Goal: Information Seeking & Learning: Learn about a topic

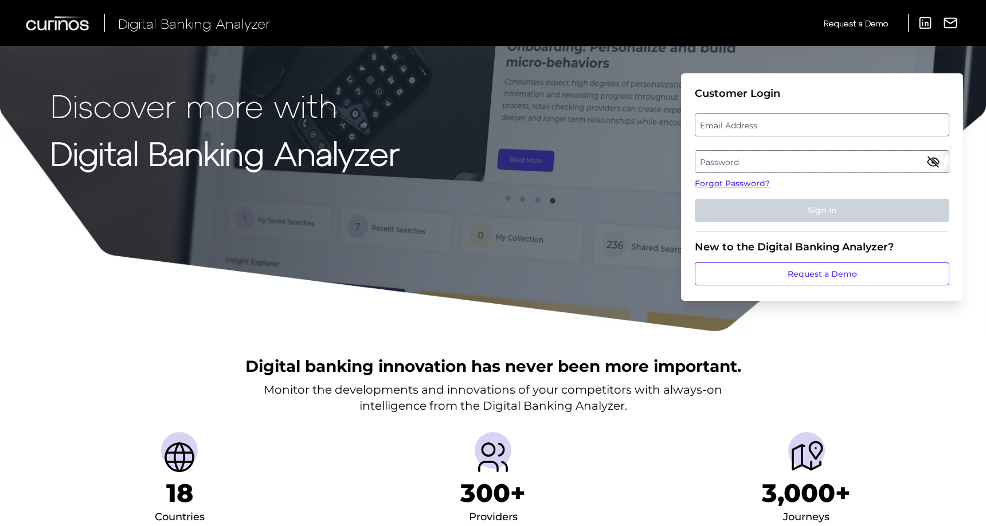
click at [824, 120] on label "Email Address" at bounding box center [822, 125] width 253 height 21
click at [824, 120] on input "email" at bounding box center [822, 125] width 255 height 23
type input "[PERSON_NAME][EMAIL_ADDRESS][PERSON_NAME][DOMAIN_NAME]"
click at [751, 160] on label "Password" at bounding box center [822, 161] width 253 height 21
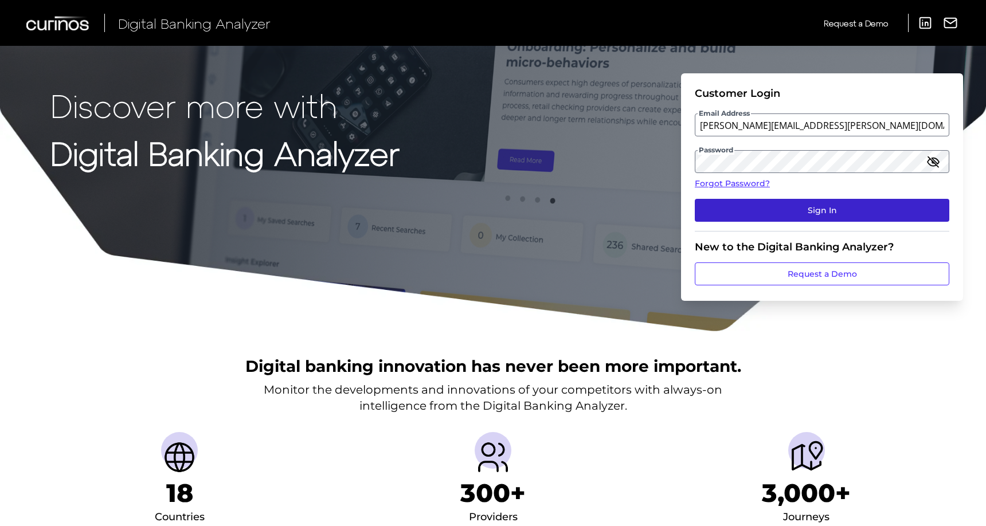
click at [779, 208] on button "Sign In" at bounding box center [822, 210] width 255 height 23
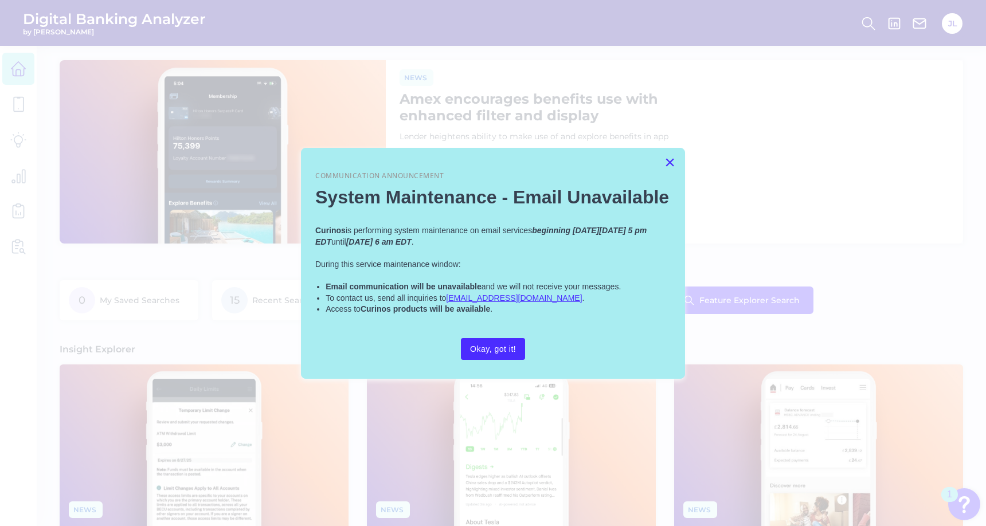
click at [670, 161] on button "×" at bounding box center [670, 162] width 11 height 18
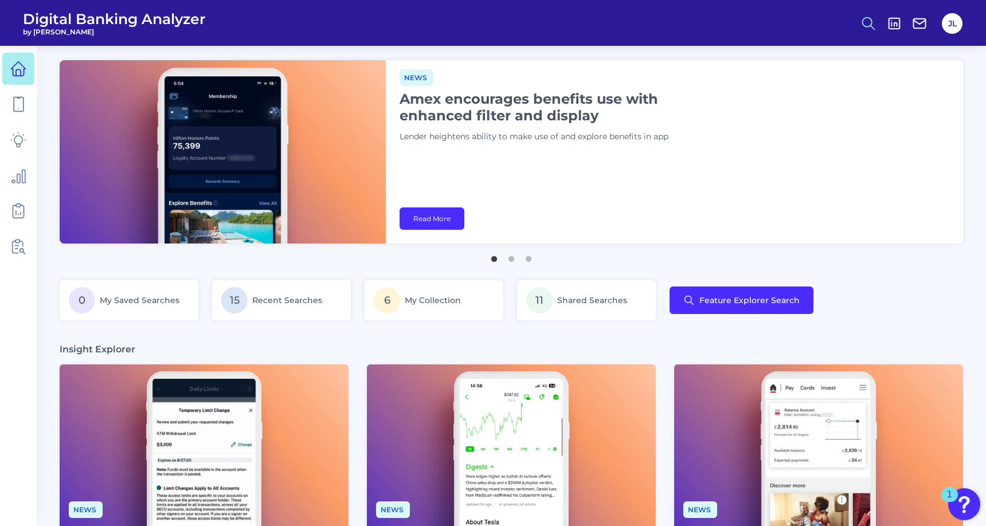
click at [866, 18] on icon at bounding box center [869, 23] width 16 height 16
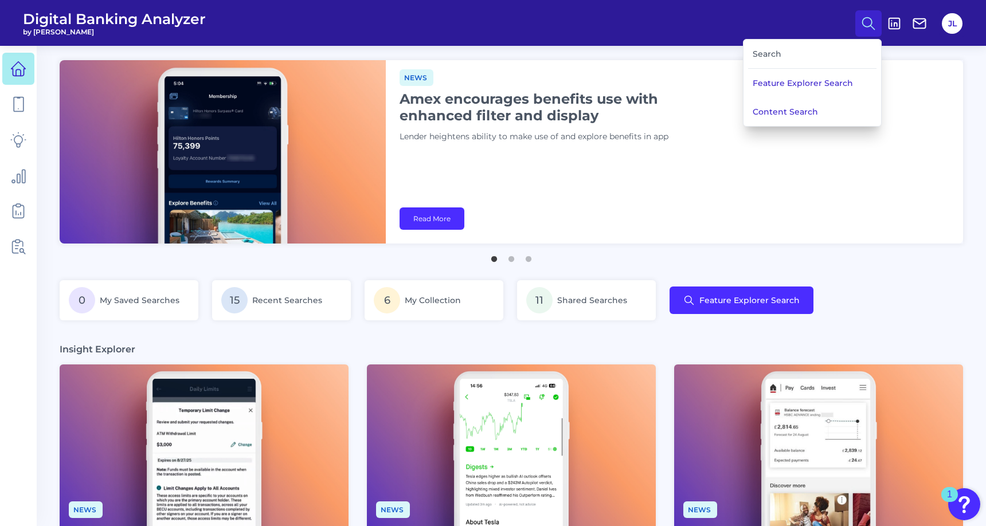
click at [823, 49] on div "Search" at bounding box center [812, 54] width 128 height 29
click at [776, 53] on div "Search" at bounding box center [812, 54] width 128 height 29
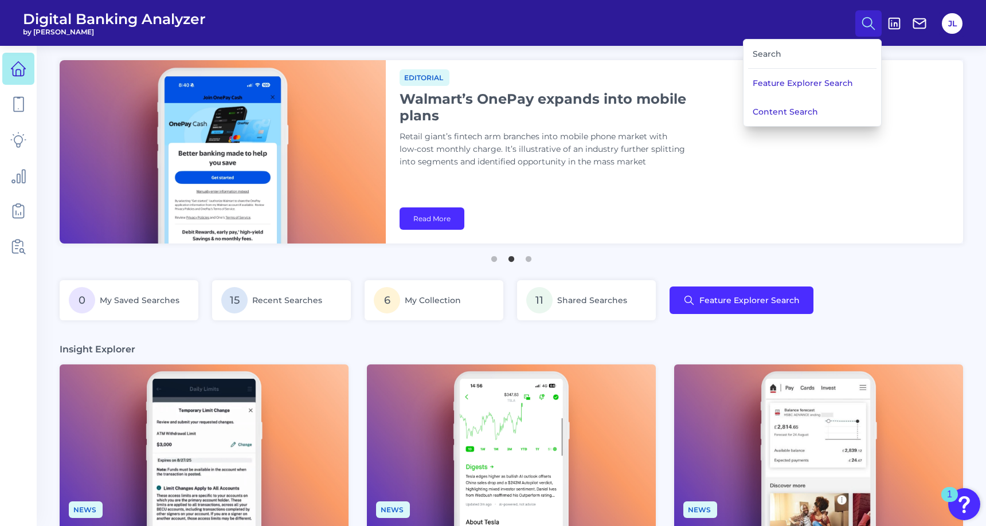
click at [776, 53] on div "Search" at bounding box center [812, 54] width 128 height 29
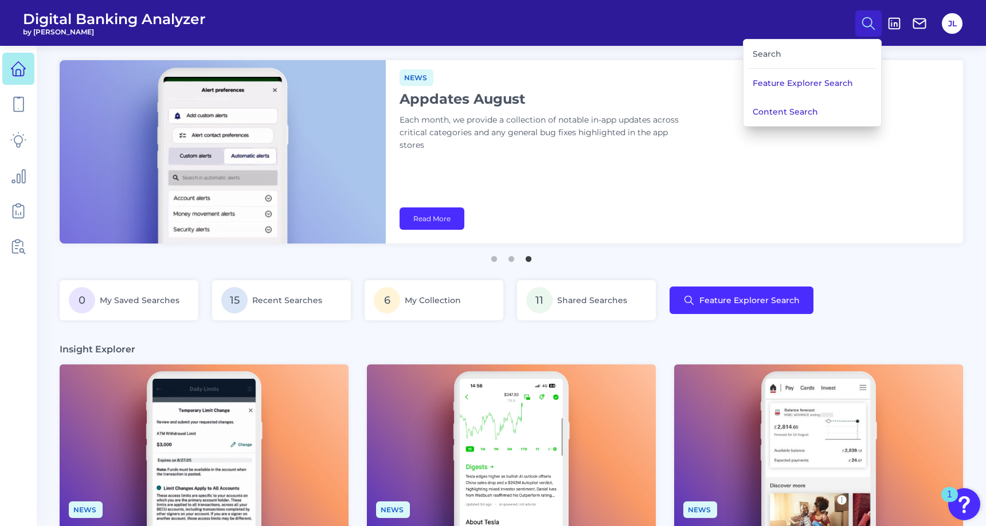
click at [802, 263] on main "News Appdates August Each month, we provide a collection of notable in-app upda…" at bounding box center [493, 535] width 986 height 1071
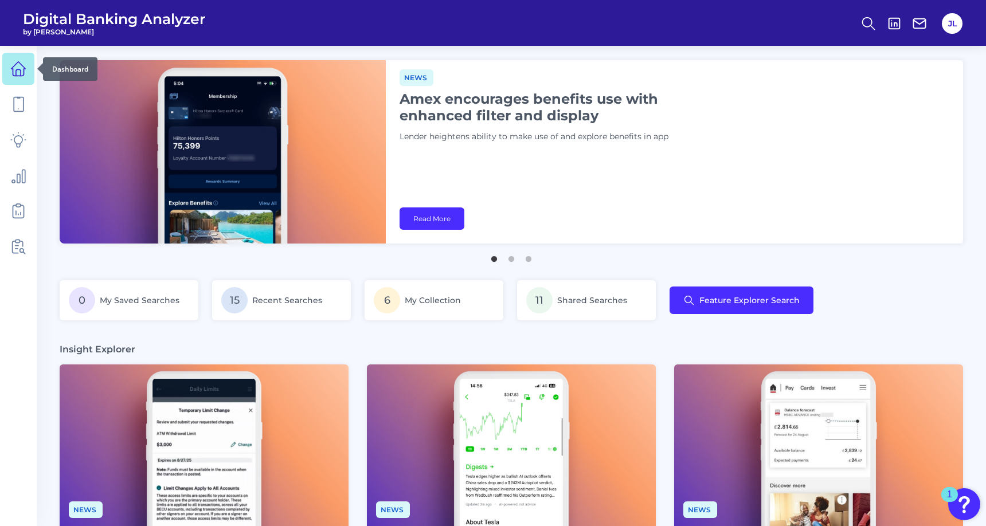
click at [13, 62] on icon at bounding box center [18, 69] width 16 height 16
click at [12, 109] on icon at bounding box center [18, 104] width 16 height 16
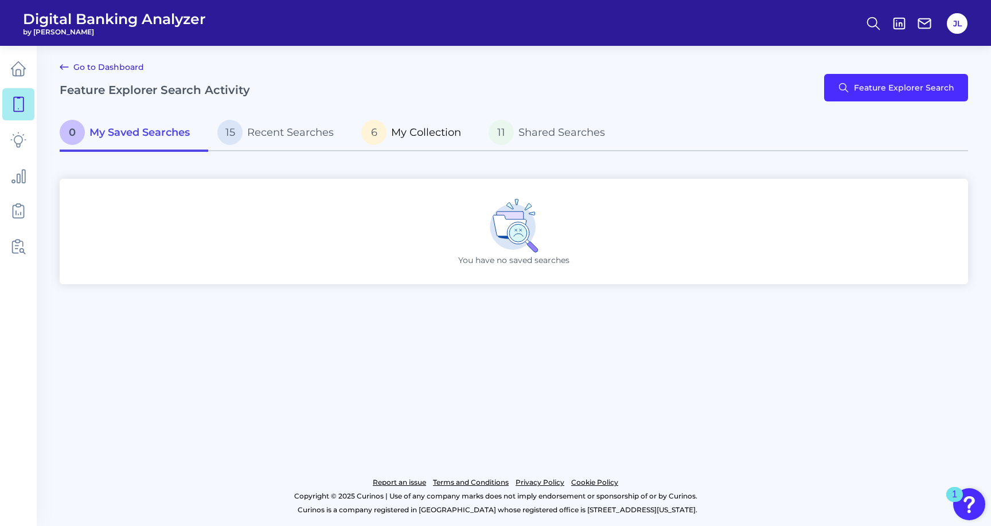
click at [434, 137] on span "My Collection" at bounding box center [426, 132] width 70 height 13
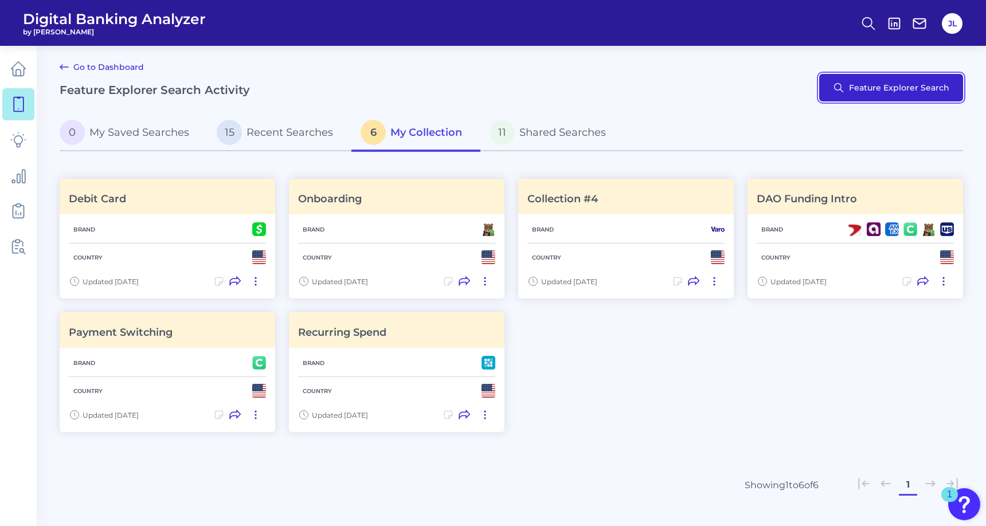
click at [914, 86] on button "Feature Explorer Search" at bounding box center [891, 88] width 144 height 28
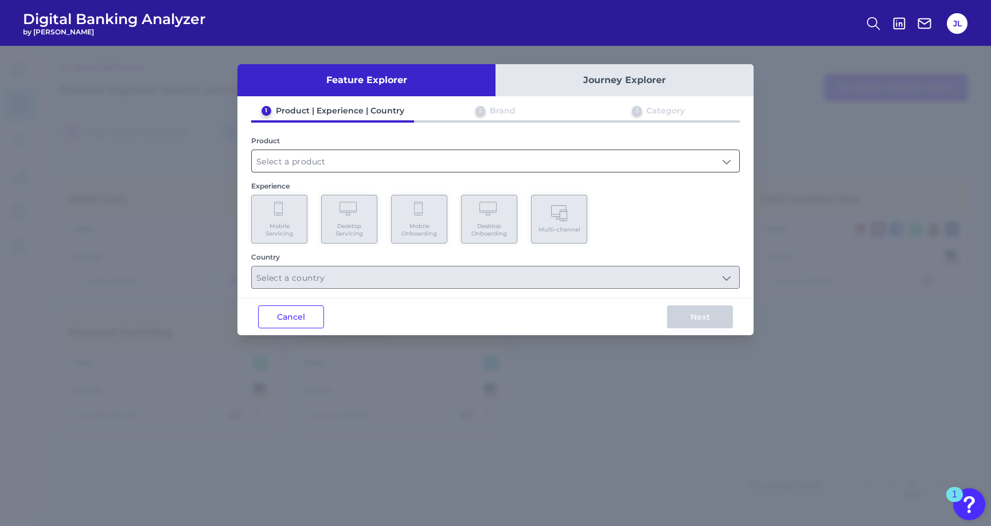
click at [303, 161] on input "text" at bounding box center [495, 161] width 487 height 22
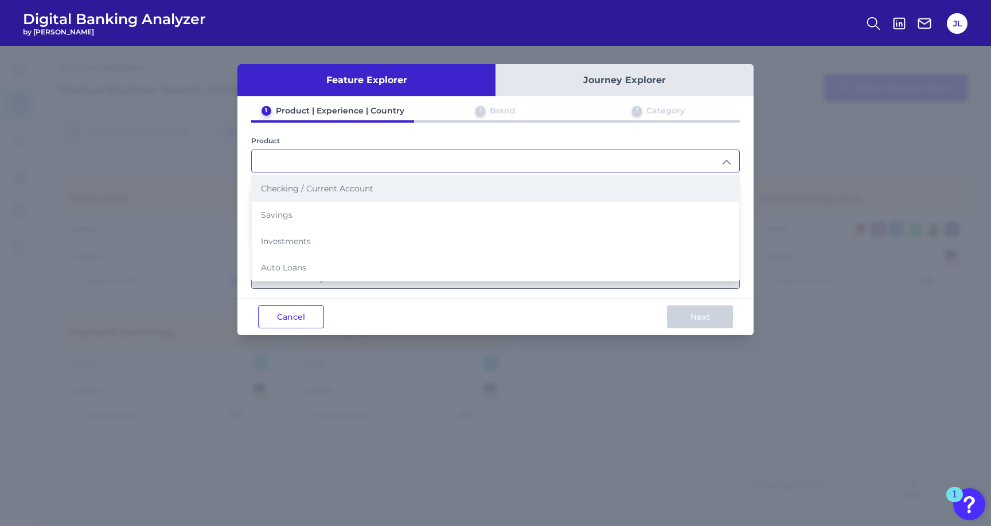
click at [292, 197] on li "Checking / Current Account" at bounding box center [495, 188] width 487 height 26
type input "Checking / Current Account"
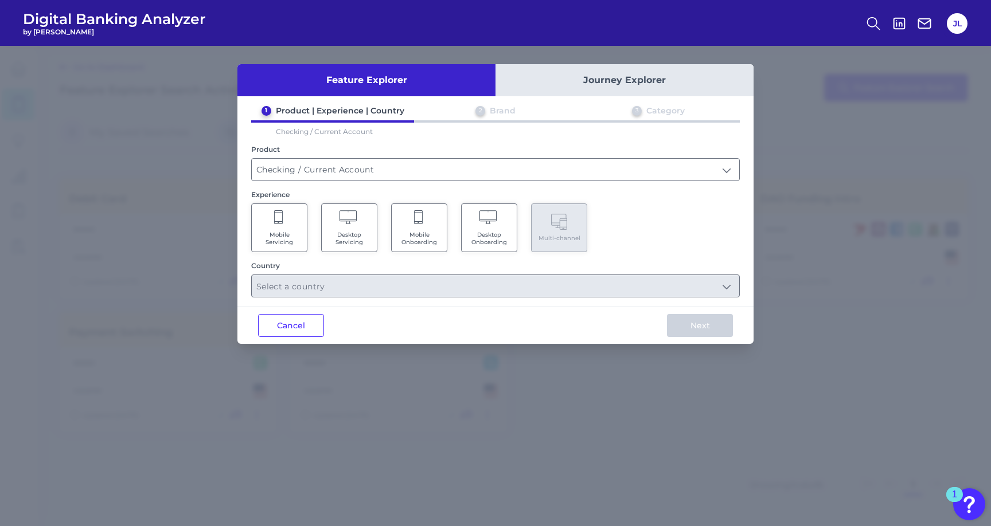
click at [627, 79] on button "Journey Explorer" at bounding box center [624, 80] width 258 height 32
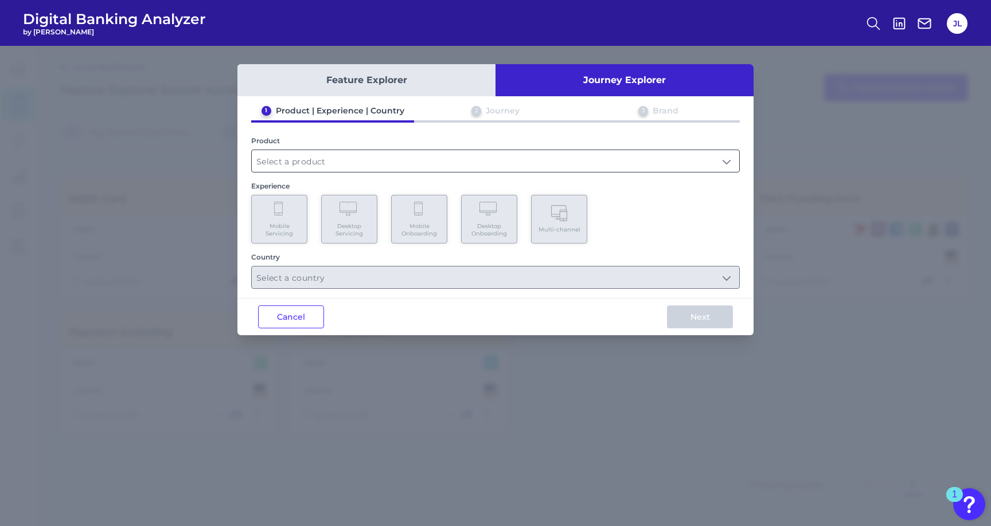
click at [502, 159] on input "text" at bounding box center [495, 161] width 487 height 22
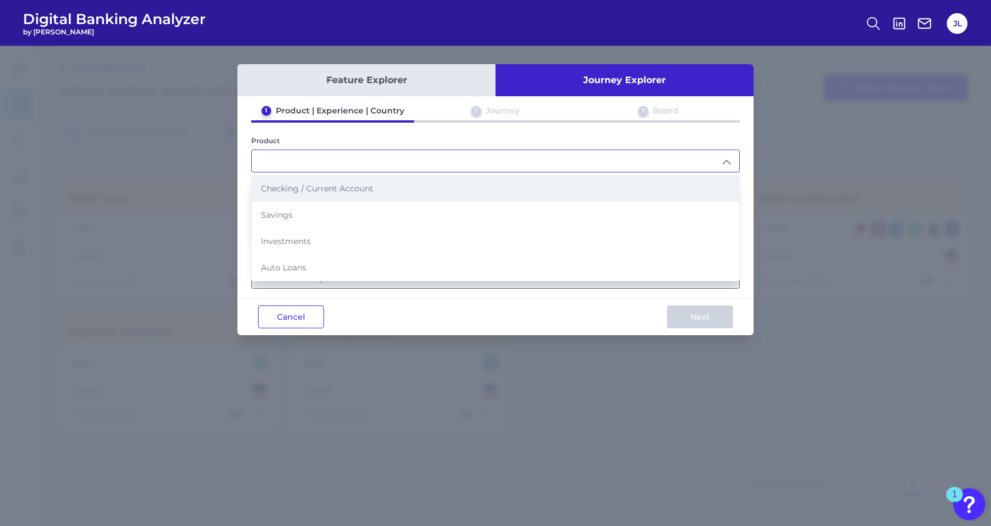
click at [479, 193] on li "Checking / Current Account" at bounding box center [495, 188] width 487 height 26
type input "Checking / Current Account"
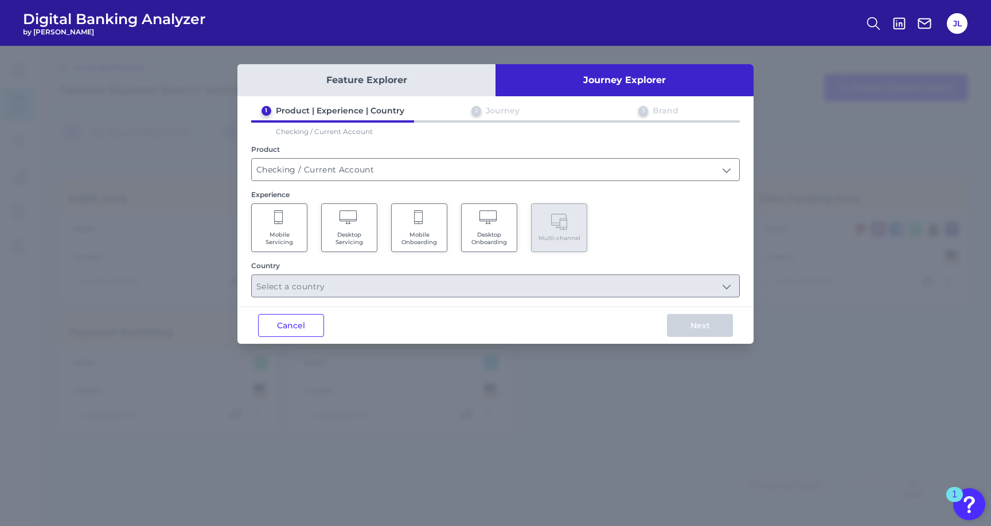
click at [419, 237] on span "Mobile Onboarding" at bounding box center [419, 238] width 44 height 15
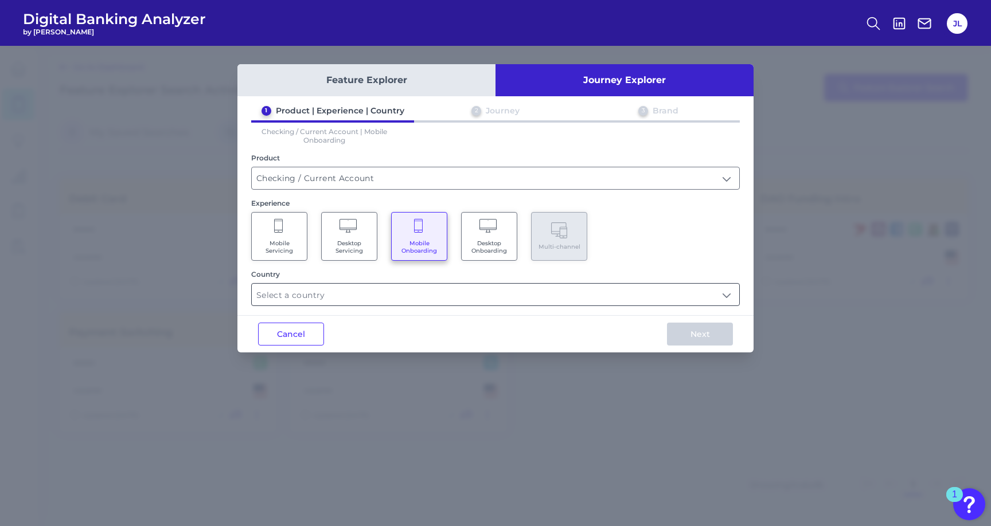
click at [324, 296] on input "text" at bounding box center [495, 295] width 487 height 22
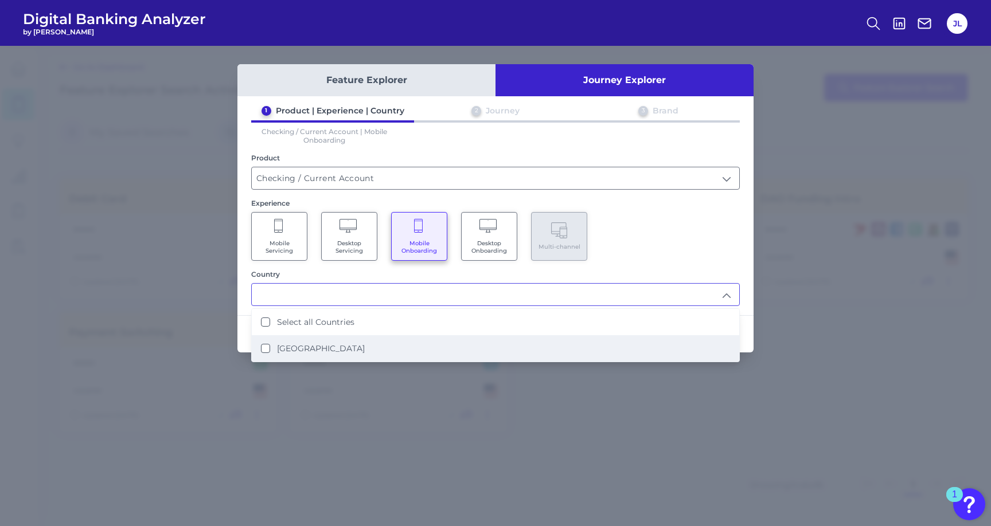
click at [298, 343] on label "[GEOGRAPHIC_DATA]" at bounding box center [321, 348] width 88 height 10
type input "Select all Countries"
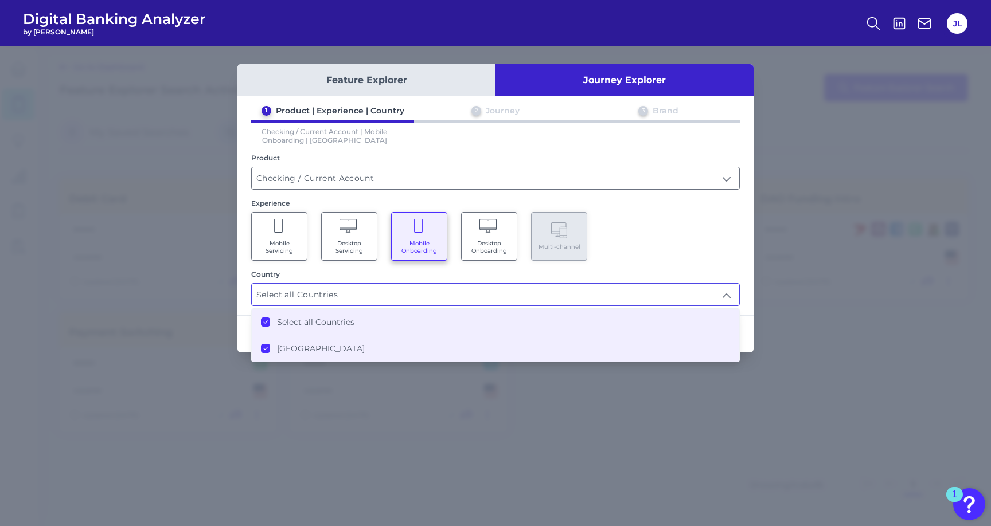
click at [682, 262] on div "1 Product | Experience | Country 2 Journey 3 Brand Checking / Current Account |…" at bounding box center [495, 206] width 516 height 201
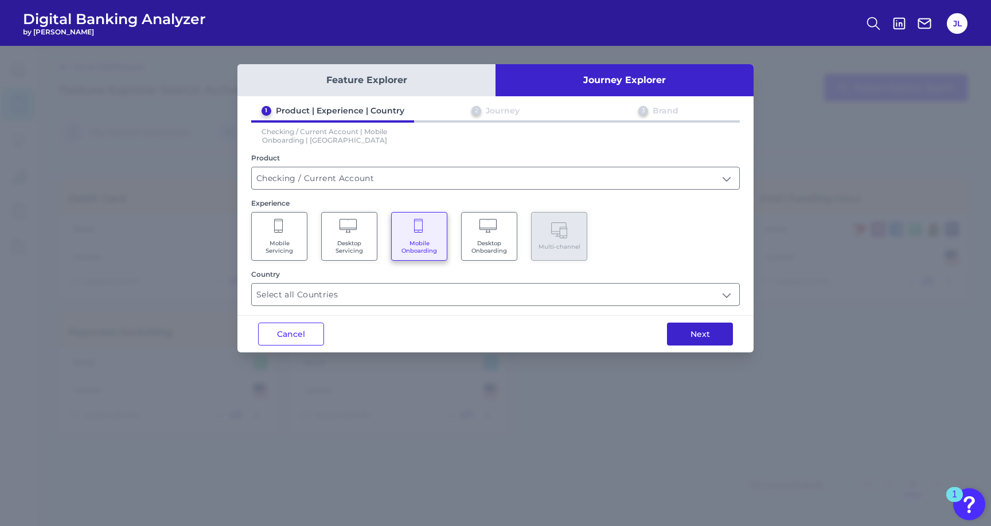
click at [690, 329] on button "Next" at bounding box center [700, 334] width 66 height 23
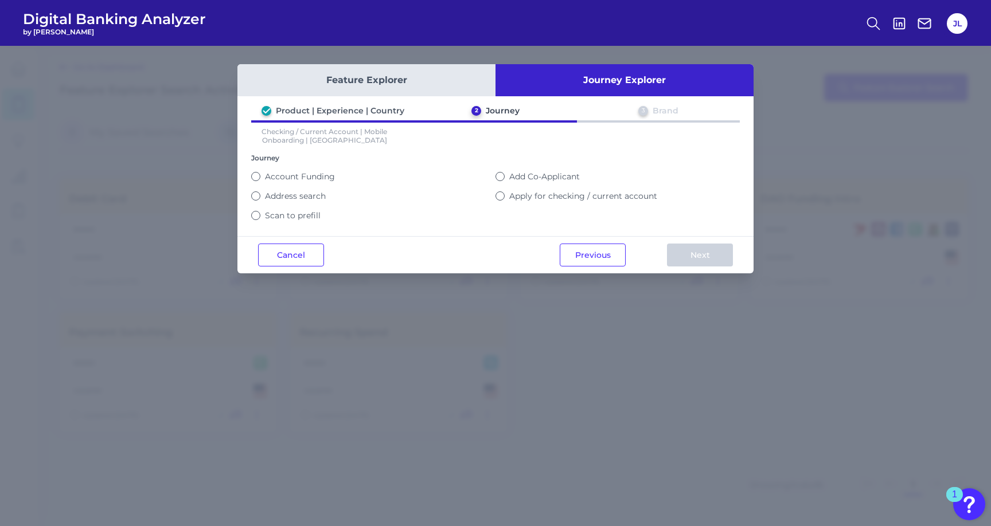
click at [253, 173] on button "Account Funding" at bounding box center [255, 176] width 9 height 9
click at [695, 253] on button "Next" at bounding box center [700, 255] width 66 height 23
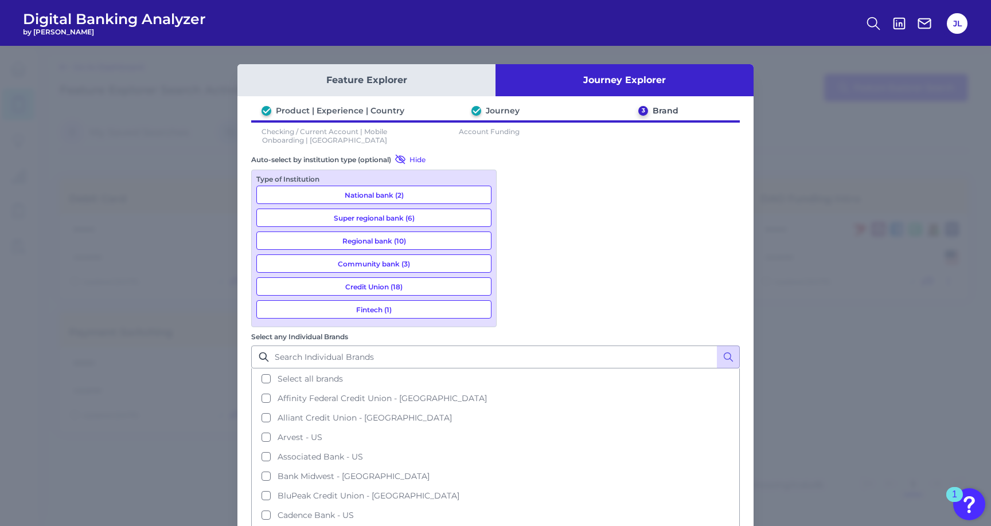
click at [438, 310] on button "Fintech (1)" at bounding box center [373, 309] width 235 height 18
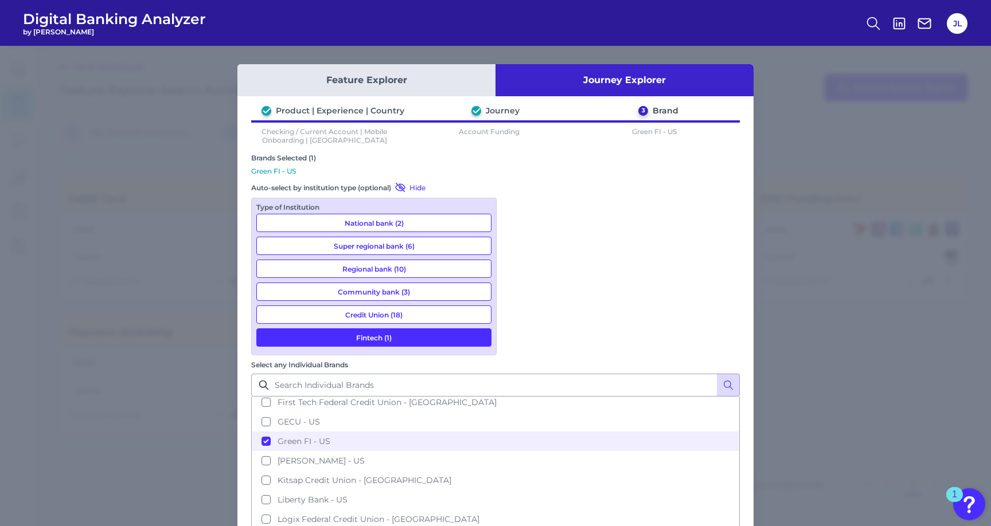
scroll to position [259, 0]
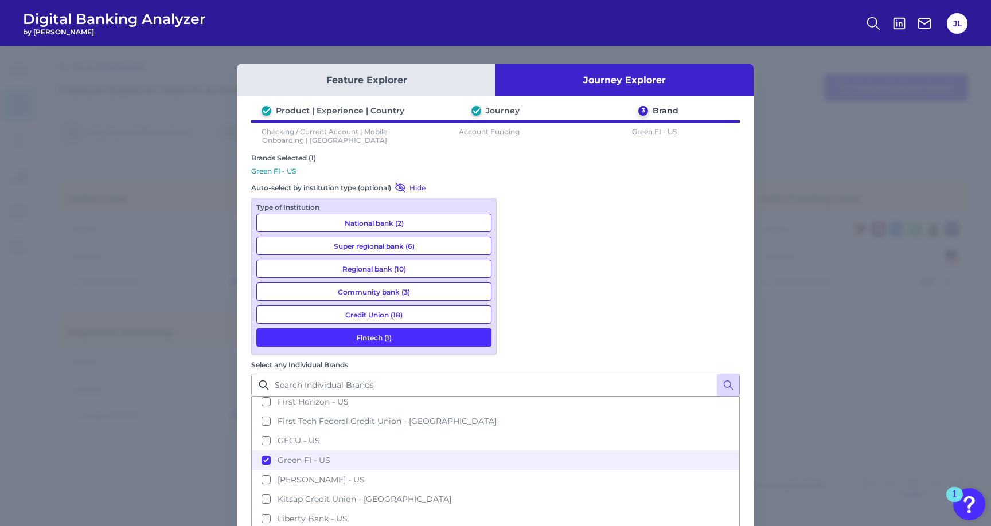
click at [415, 220] on button "National bank (2)" at bounding box center [373, 223] width 235 height 18
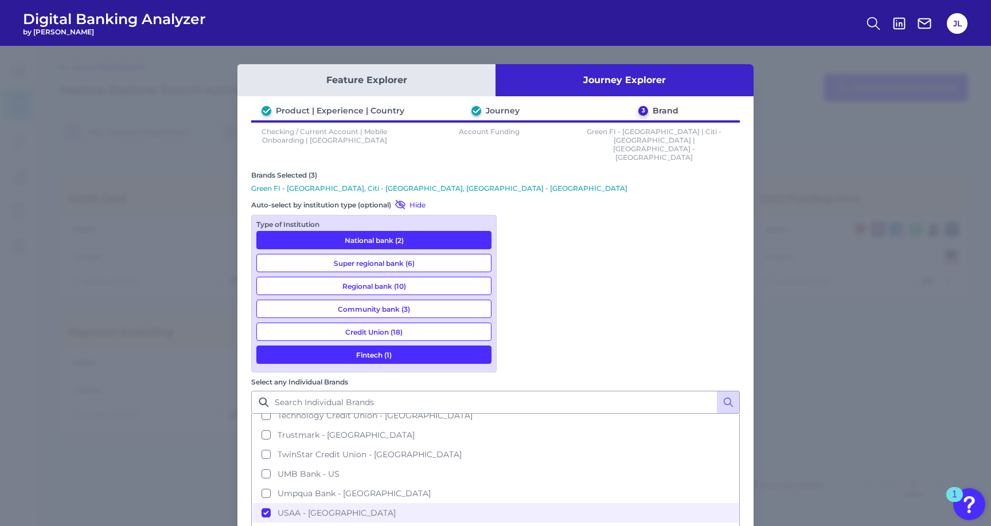
scroll to position [655, 0]
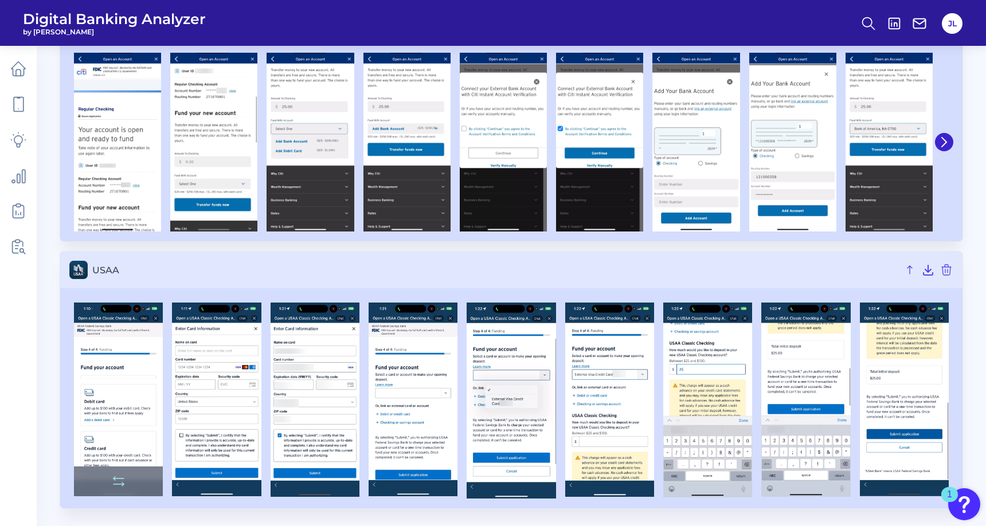
scroll to position [379, 0]
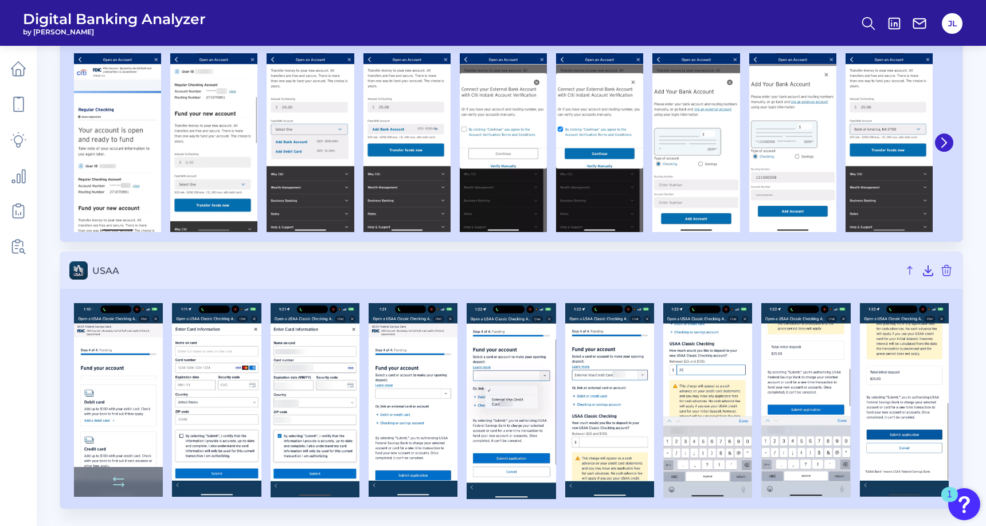
click at [108, 342] on img at bounding box center [118, 400] width 89 height 194
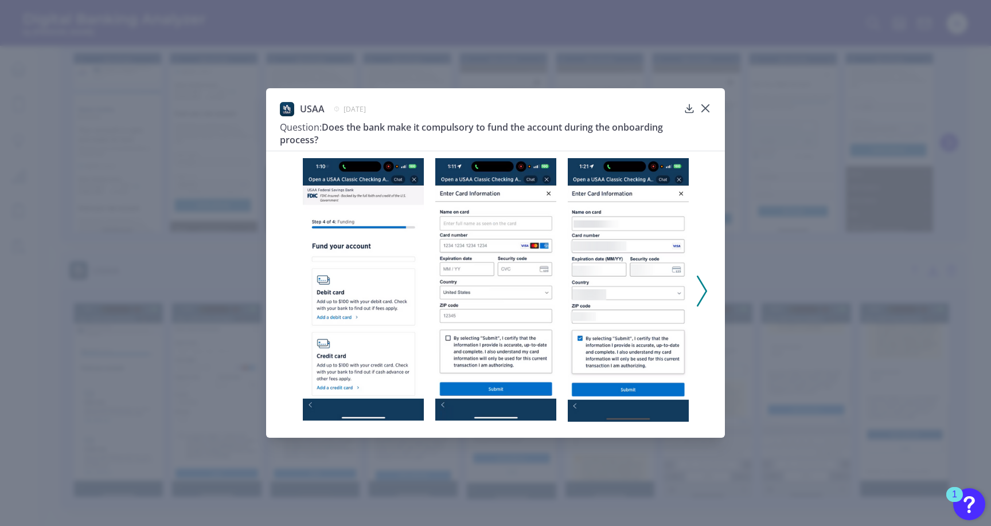
click at [701, 295] on icon at bounding box center [702, 291] width 10 height 31
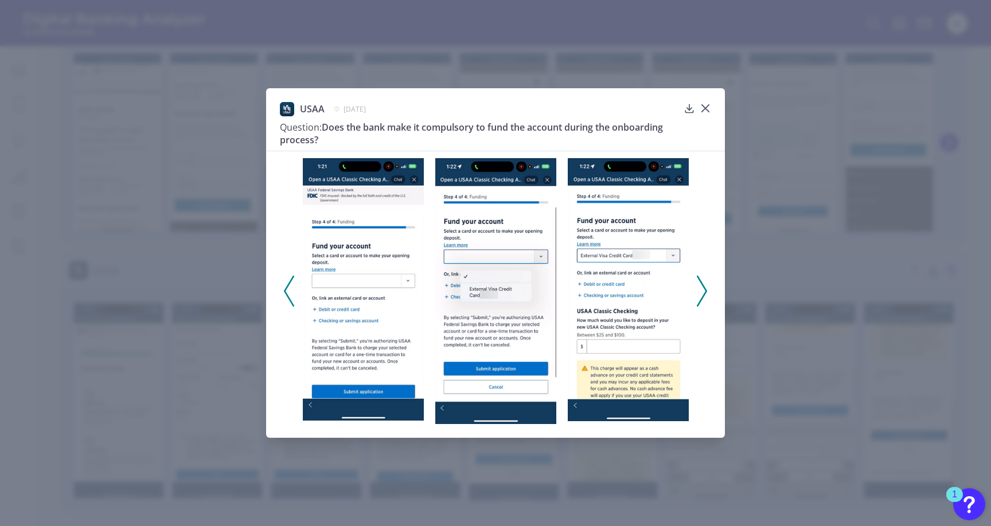
click at [282, 287] on div at bounding box center [495, 288] width 459 height 274
click at [284, 288] on icon at bounding box center [289, 291] width 10 height 31
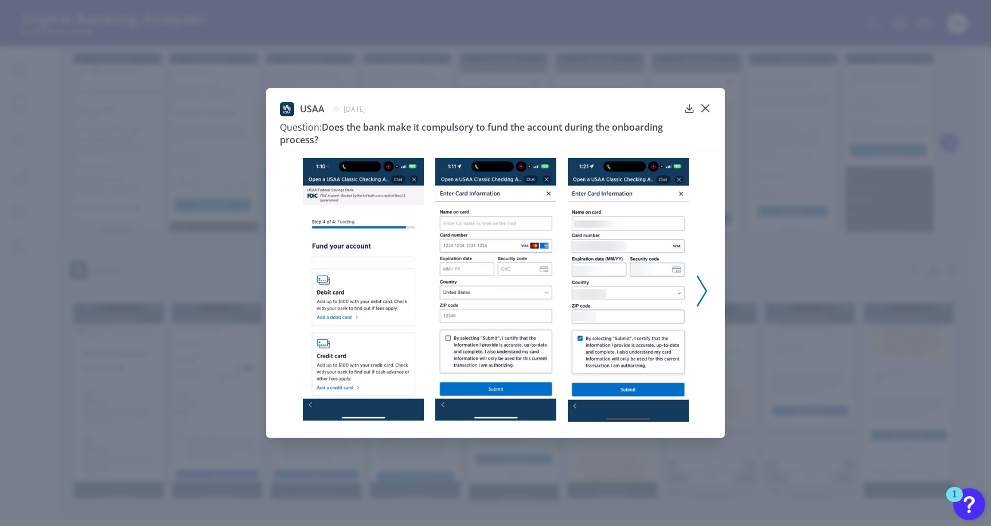
click at [701, 288] on icon at bounding box center [702, 291] width 10 height 31
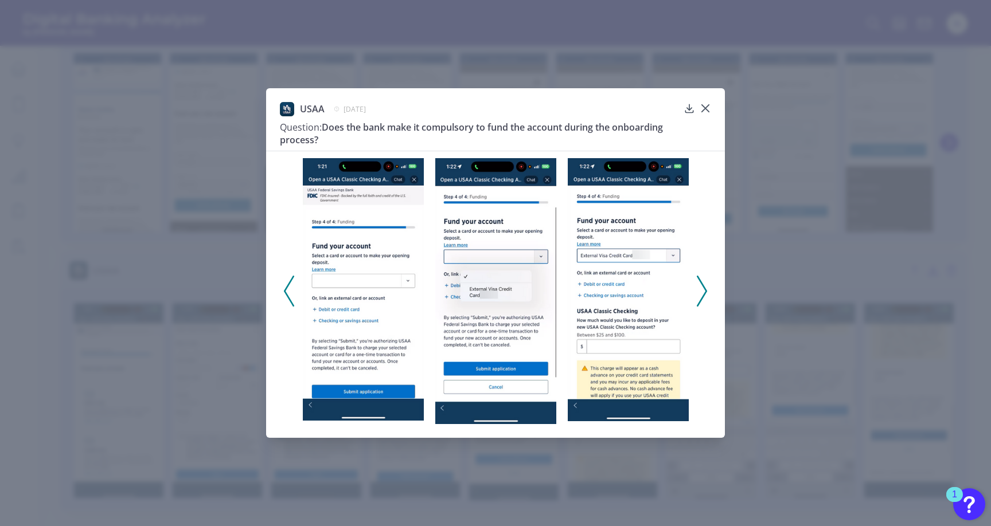
click at [701, 288] on icon at bounding box center [702, 291] width 10 height 31
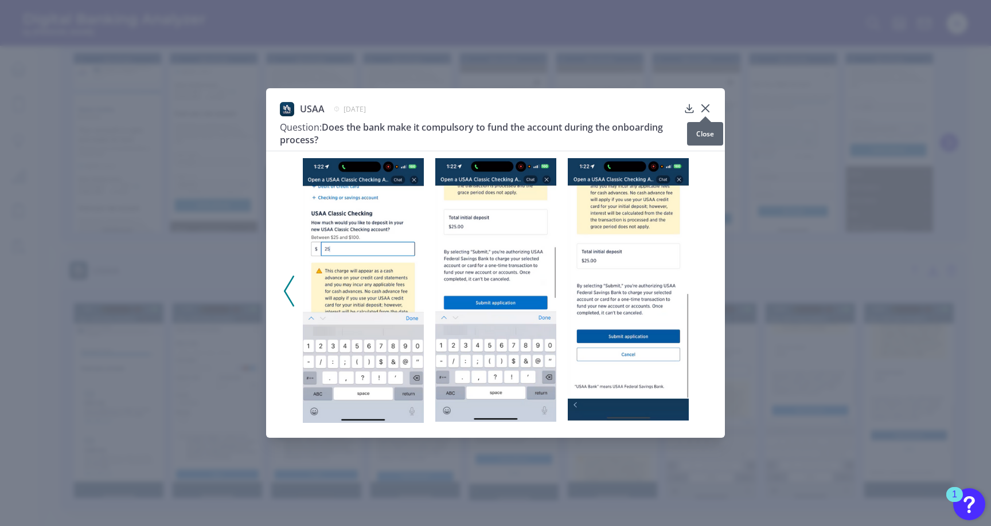
click at [706, 107] on icon at bounding box center [705, 108] width 7 height 7
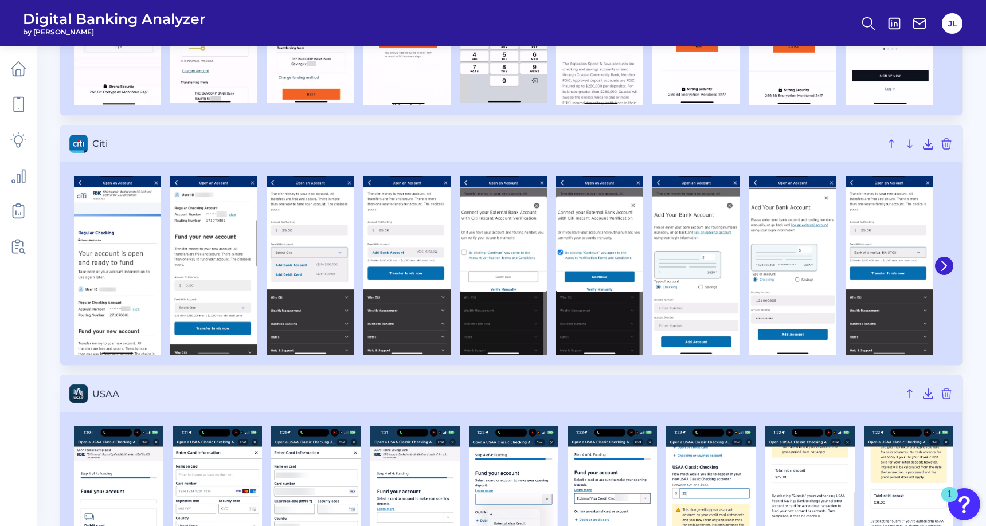
scroll to position [231, 0]
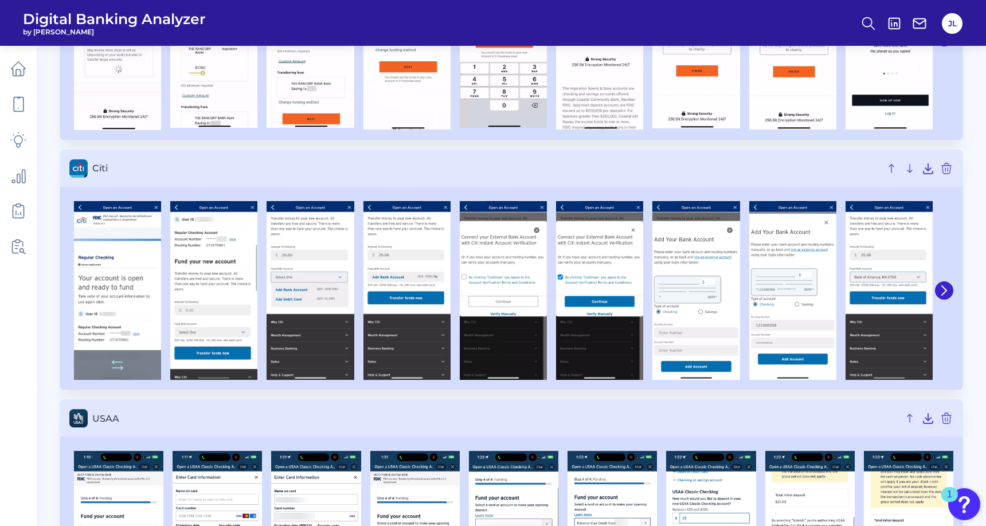
click at [119, 247] on img at bounding box center [117, 290] width 87 height 179
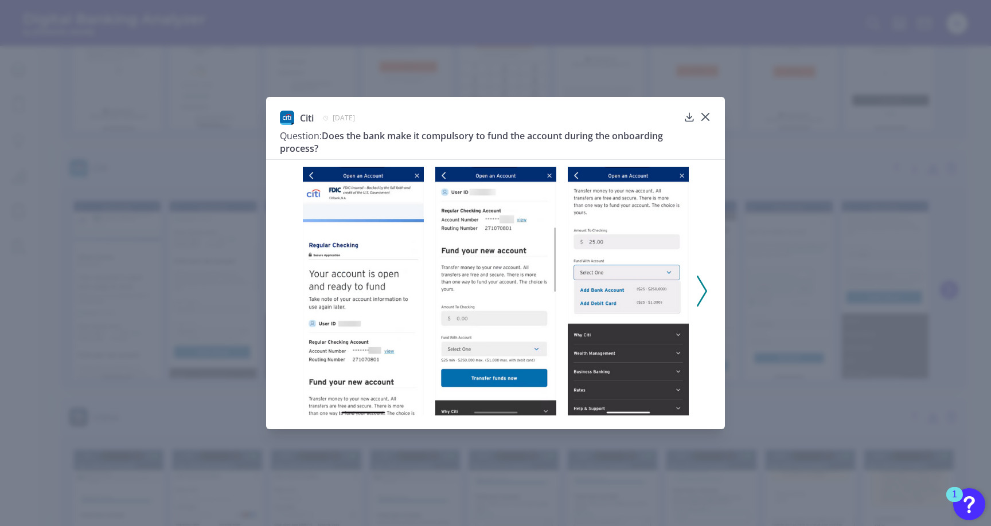
click at [702, 286] on polyline at bounding box center [701, 290] width 9 height 29
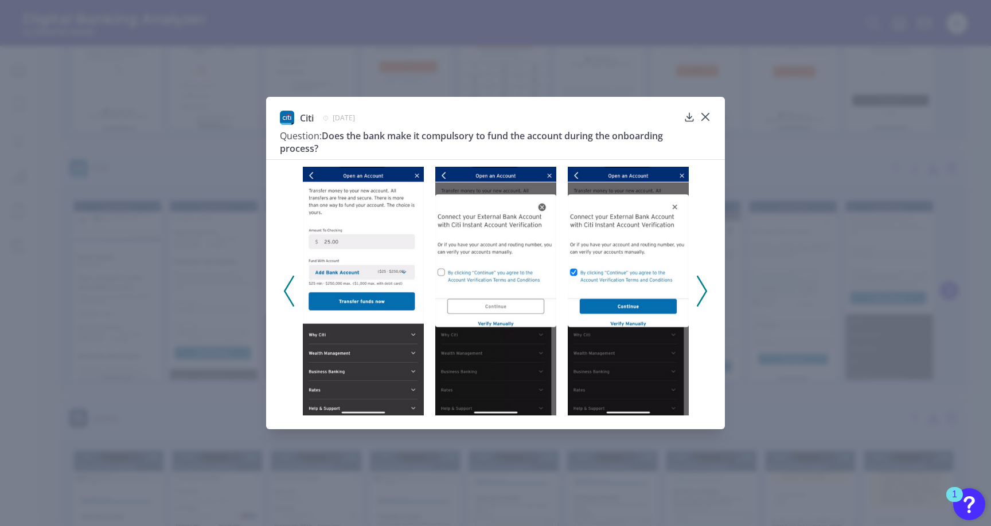
click at [702, 286] on polyline at bounding box center [701, 290] width 9 height 29
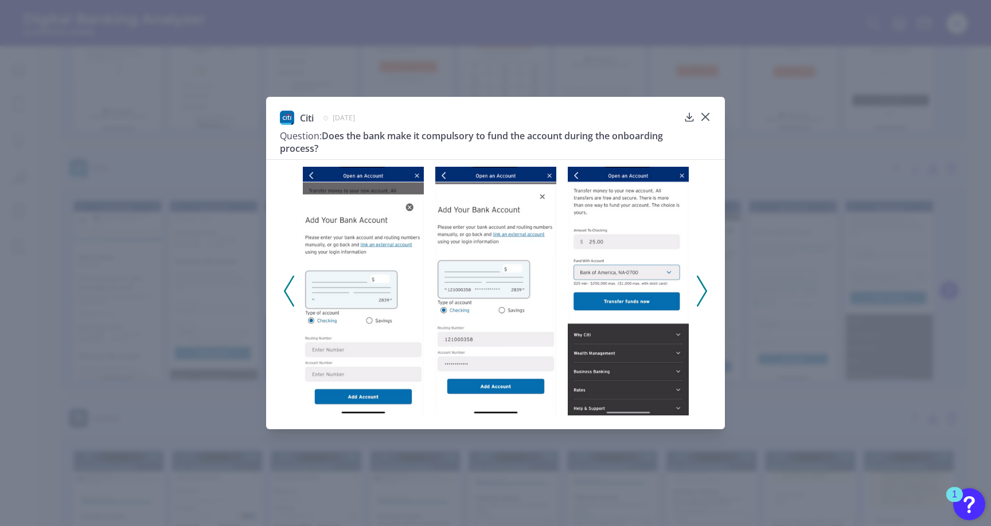
click at [702, 286] on polyline at bounding box center [701, 290] width 9 height 29
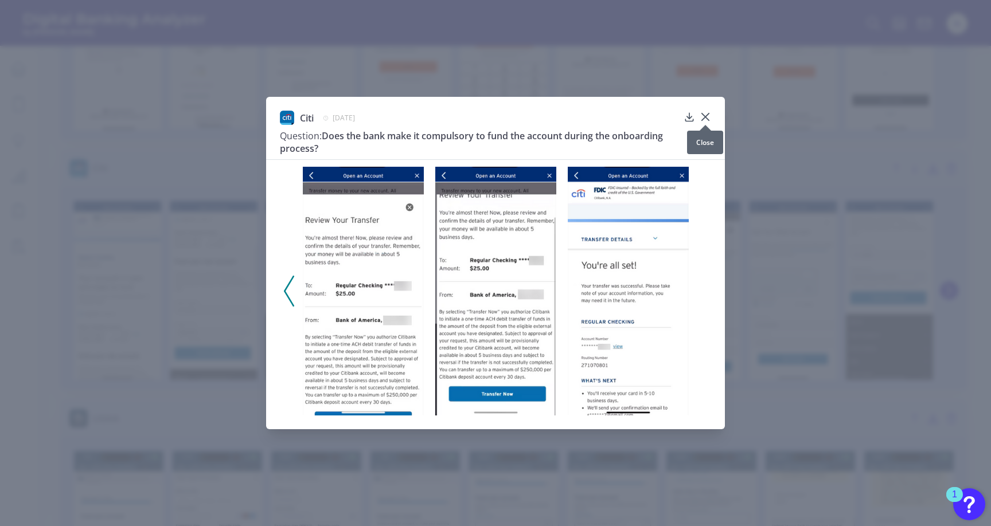
click at [703, 113] on icon at bounding box center [705, 116] width 11 height 11
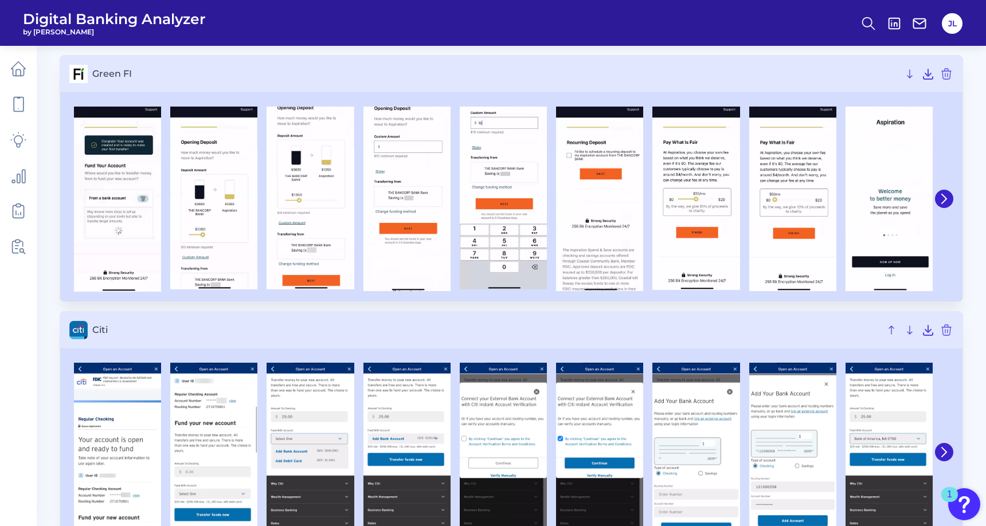
scroll to position [0, 0]
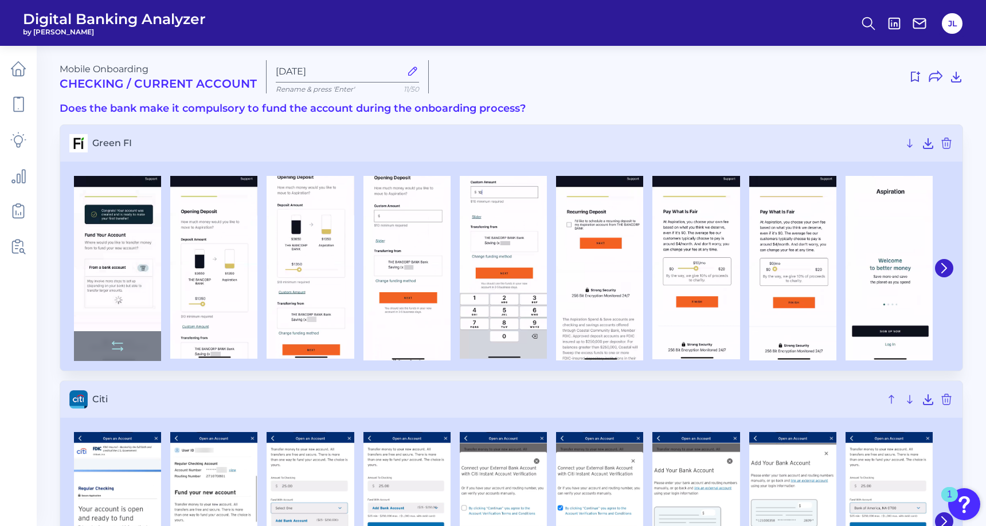
click at [112, 224] on img at bounding box center [117, 268] width 87 height 185
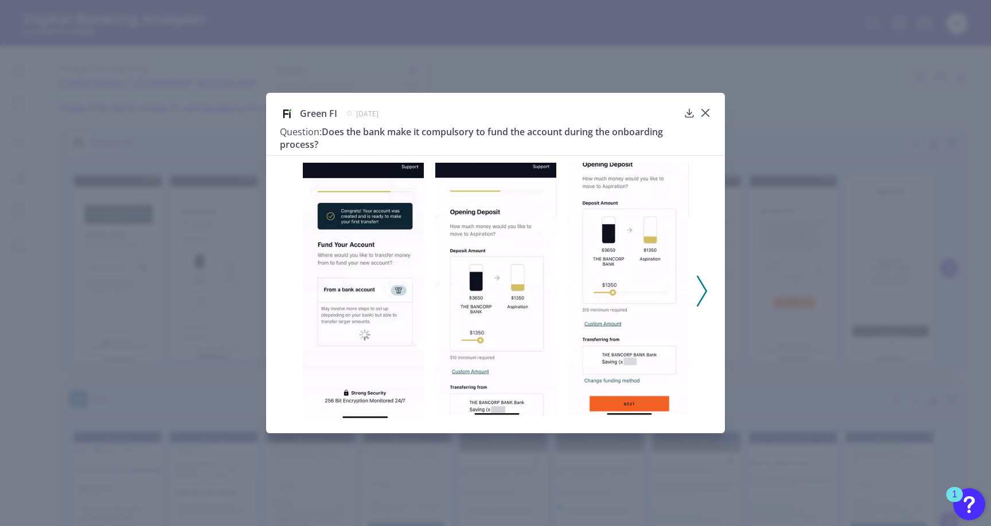
click at [703, 288] on icon at bounding box center [702, 291] width 10 height 31
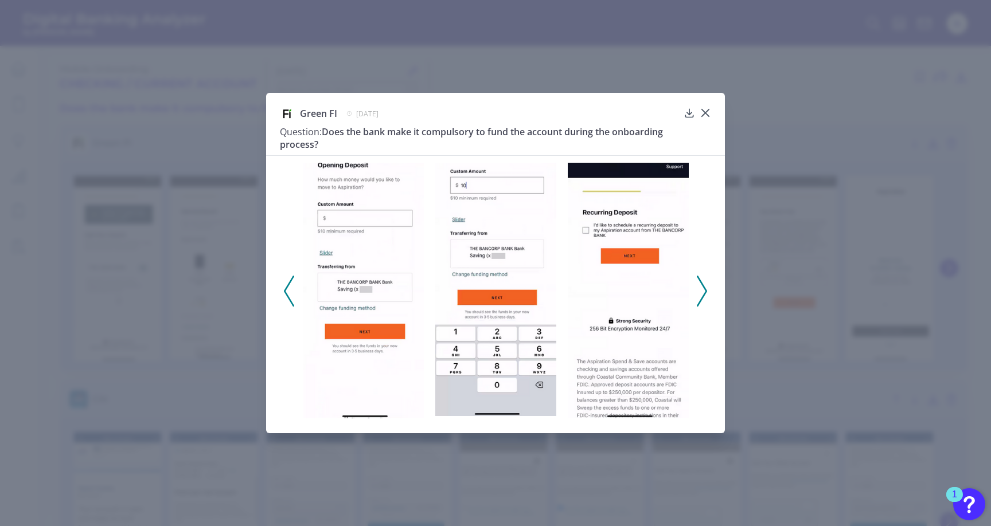
click at [703, 288] on icon at bounding box center [702, 291] width 10 height 31
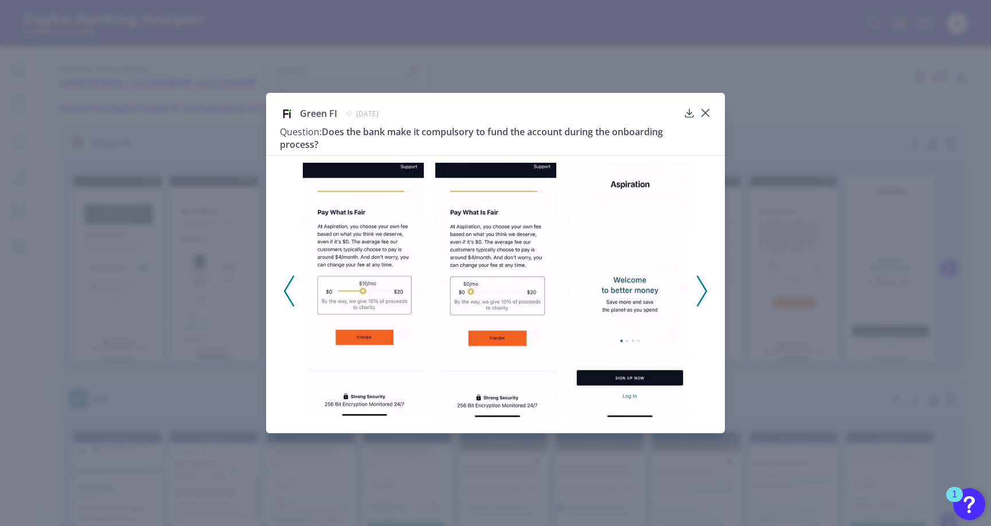
click at [703, 288] on icon at bounding box center [702, 291] width 10 height 31
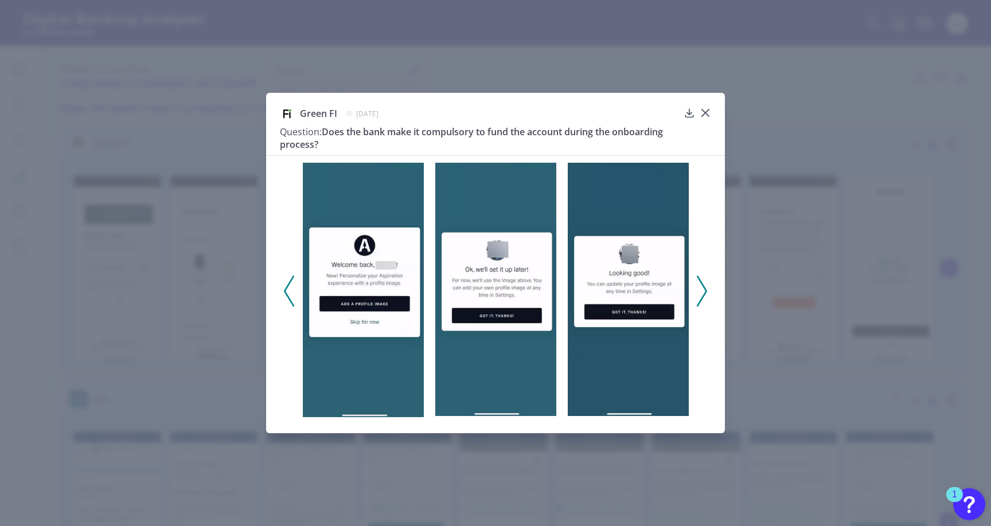
click at [703, 288] on icon at bounding box center [702, 291] width 10 height 31
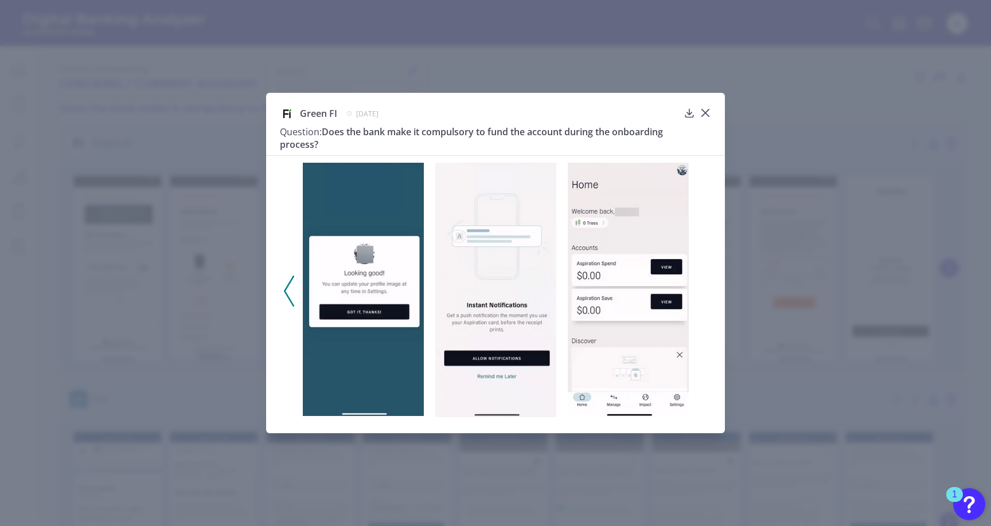
click at [703, 288] on div at bounding box center [495, 287] width 459 height 264
click at [705, 110] on icon at bounding box center [705, 112] width 11 height 11
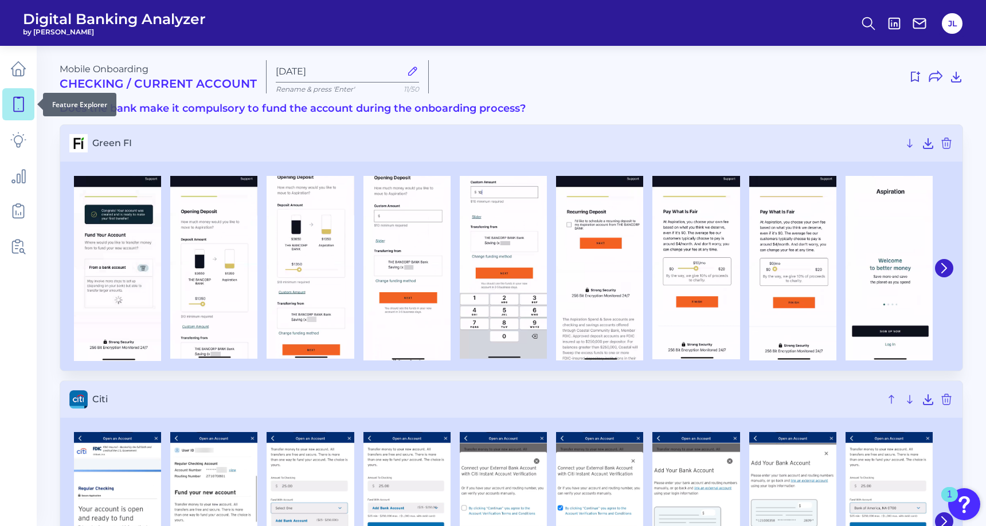
click at [20, 96] on icon at bounding box center [18, 104] width 16 height 16
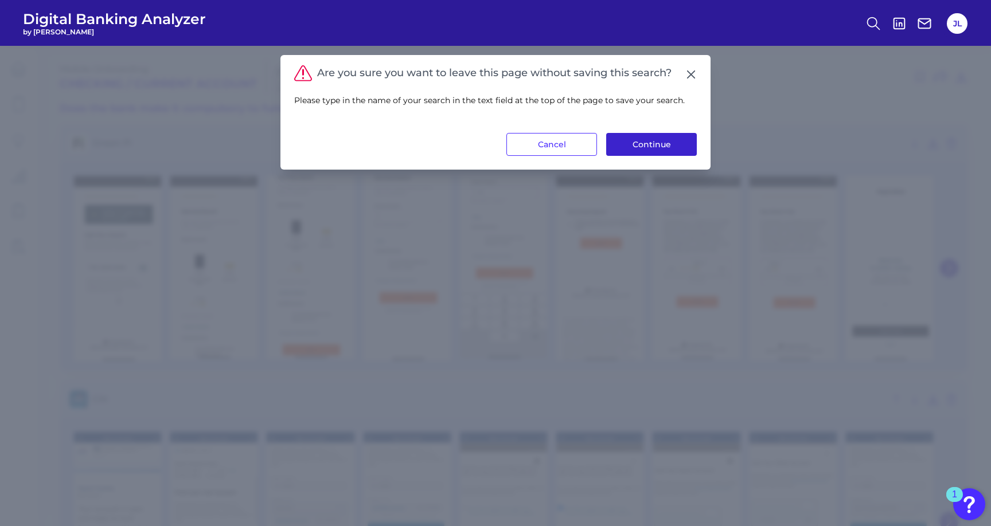
click at [632, 141] on button "Continue" at bounding box center [651, 144] width 91 height 23
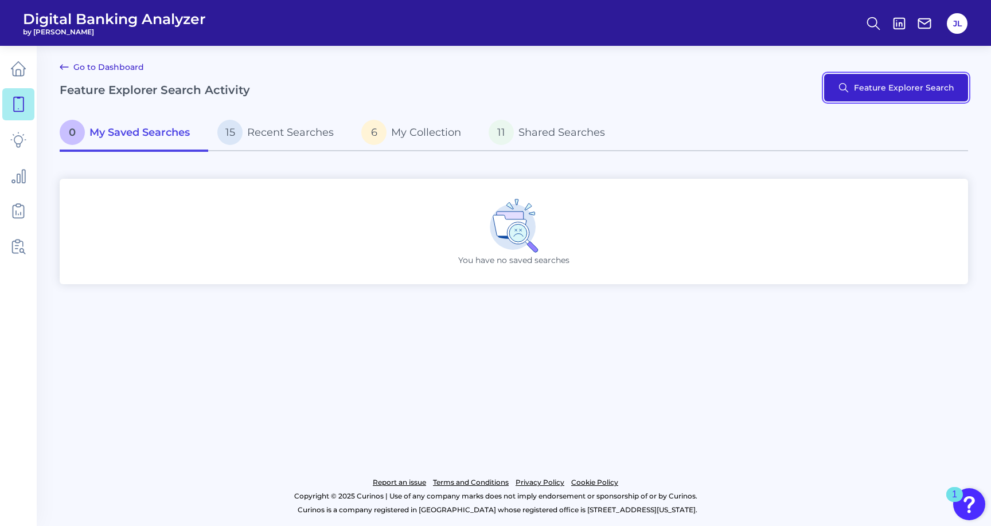
click at [861, 89] on button "Feature Explorer Search" at bounding box center [896, 88] width 144 height 28
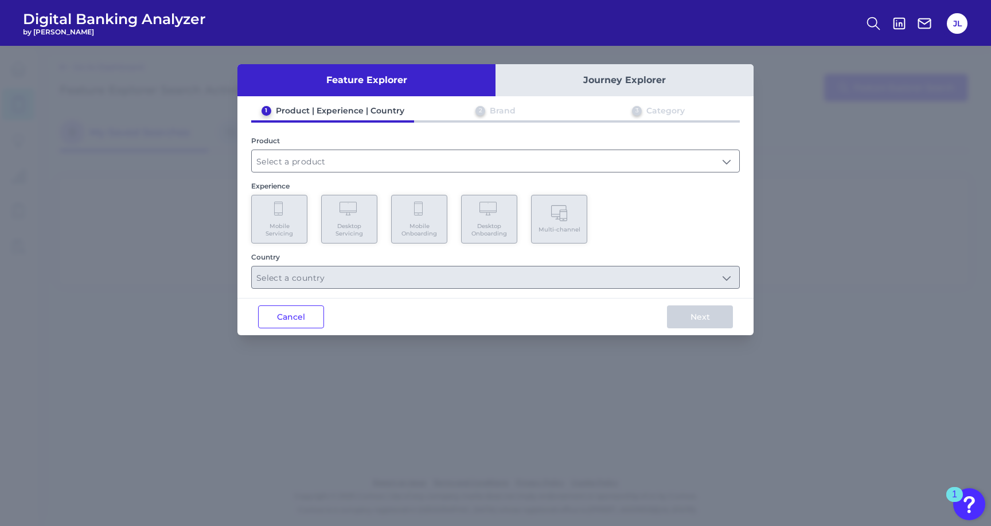
click at [618, 87] on button "Journey Explorer" at bounding box center [624, 80] width 258 height 32
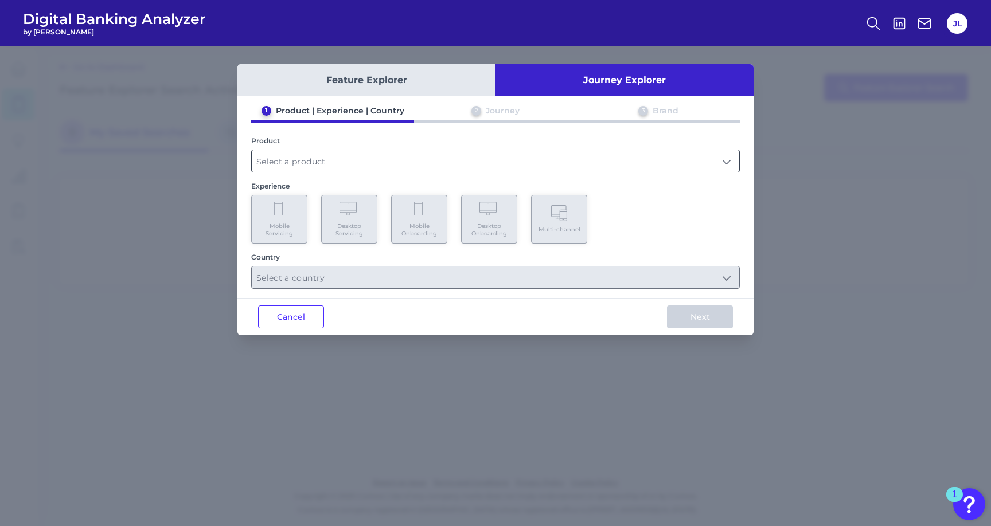
click at [336, 169] on input "text" at bounding box center [495, 161] width 487 height 22
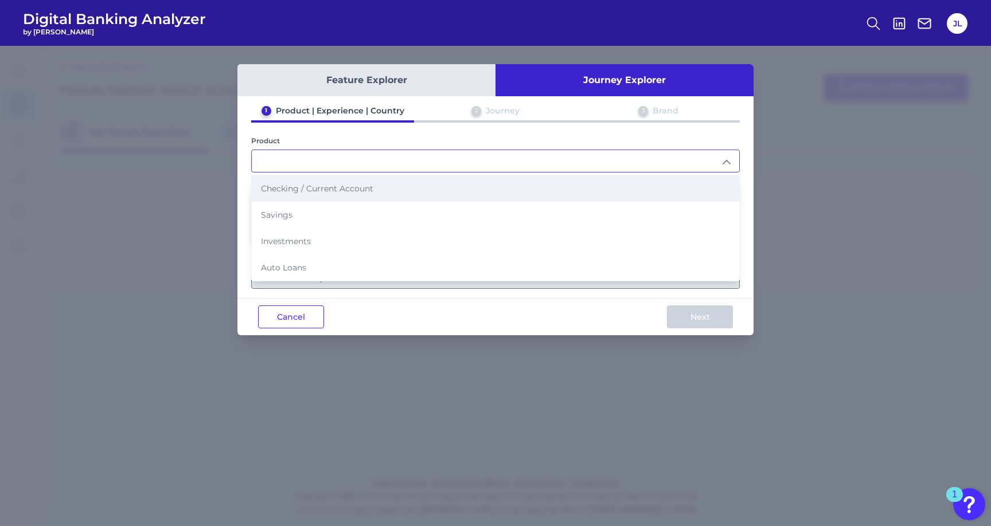
click at [326, 195] on li "Checking / Current Account" at bounding box center [495, 188] width 487 height 26
type input "Checking / Current Account"
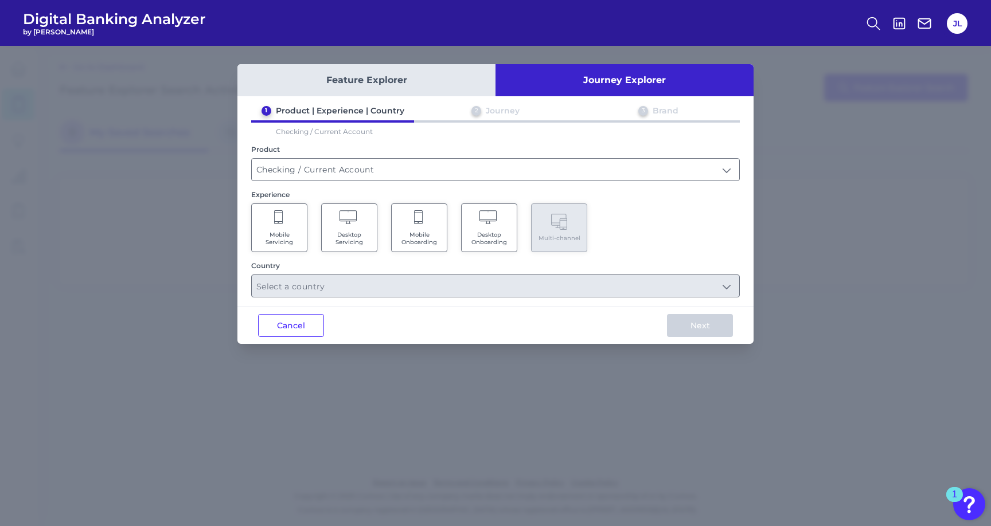
click at [273, 213] on Servicing "Mobile Servicing" at bounding box center [279, 228] width 56 height 49
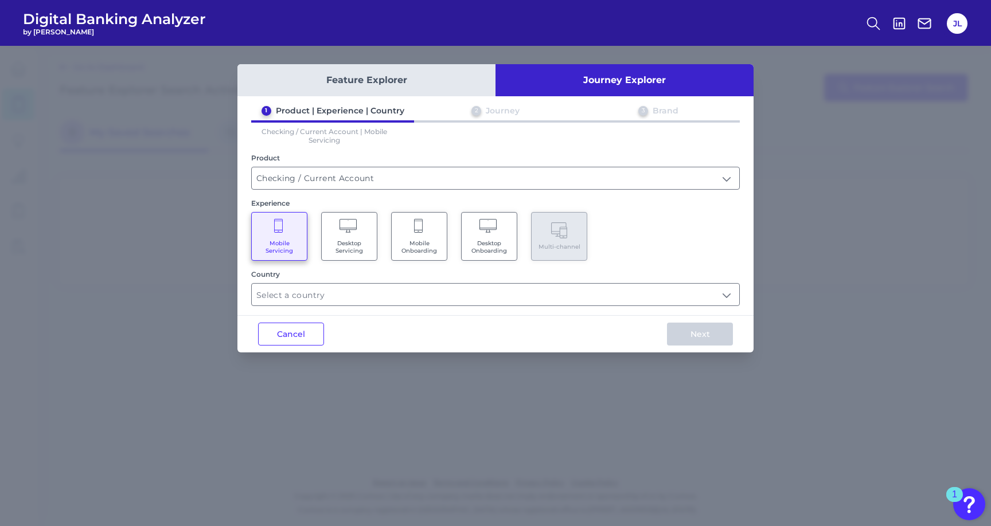
click at [431, 236] on Onboarding "Mobile Onboarding" at bounding box center [419, 236] width 56 height 49
click at [426, 293] on input "text" at bounding box center [495, 295] width 487 height 22
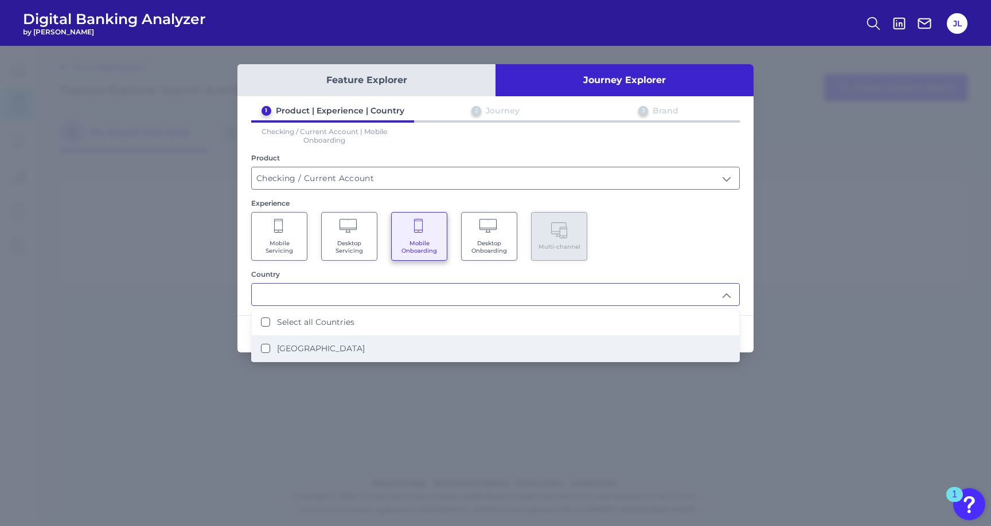
click at [413, 336] on li "[GEOGRAPHIC_DATA]" at bounding box center [495, 348] width 487 height 26
type input "Select all Countries"
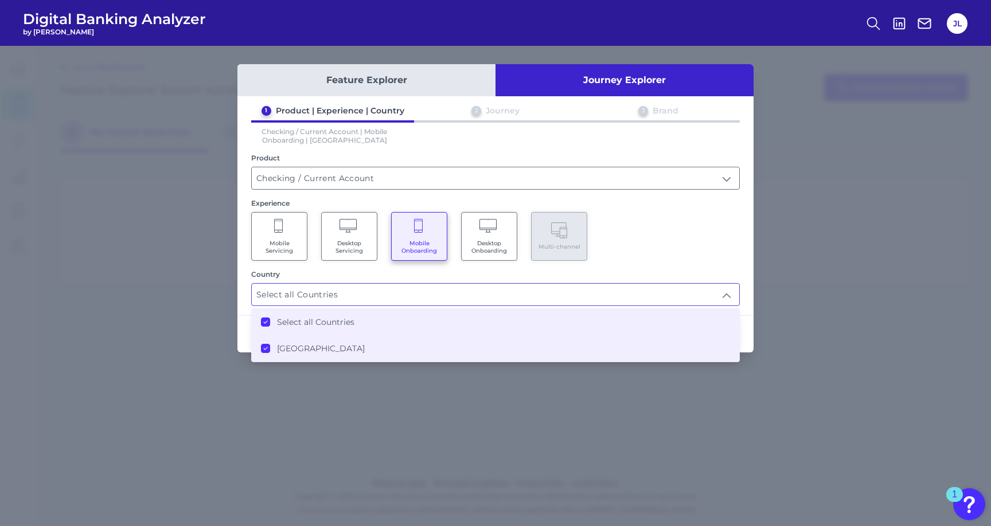
click at [700, 257] on div "Mobile Servicing Desktop Servicing Mobile Onboarding Desktop Onboarding Multi-c…" at bounding box center [495, 236] width 489 height 49
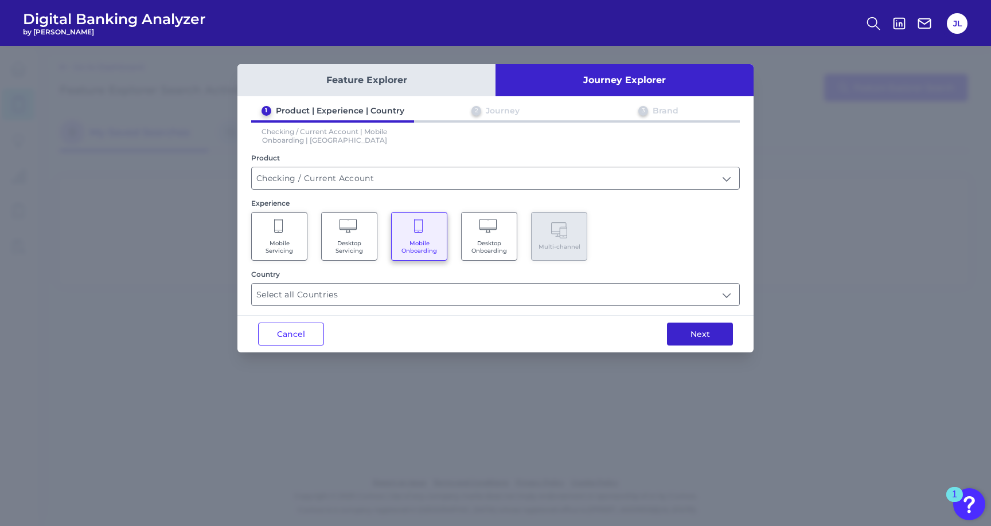
click at [688, 330] on button "Next" at bounding box center [700, 334] width 66 height 23
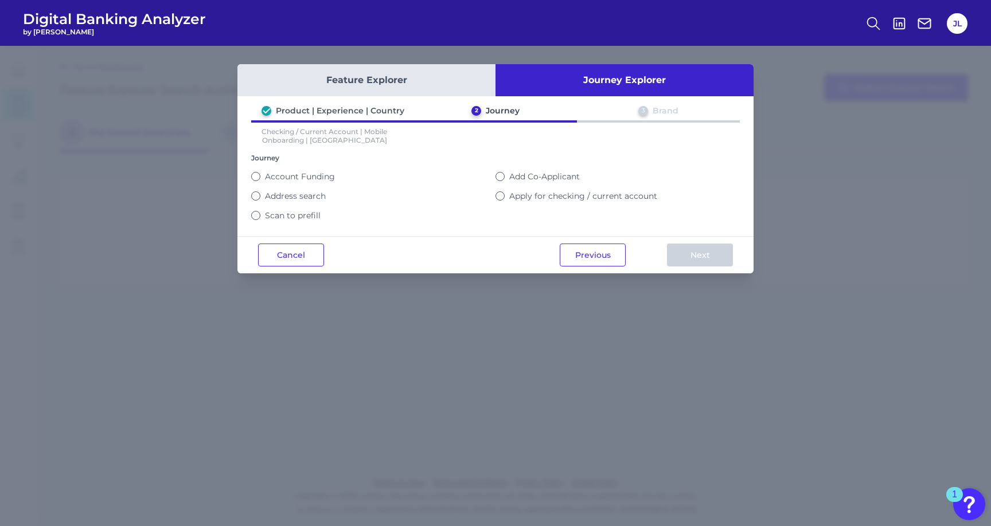
click at [530, 195] on label "Apply for checking / current account" at bounding box center [583, 196] width 148 height 10
click at [505, 195] on button "Apply for checking / current account" at bounding box center [499, 196] width 9 height 9
click at [708, 257] on button "Next" at bounding box center [700, 255] width 66 height 23
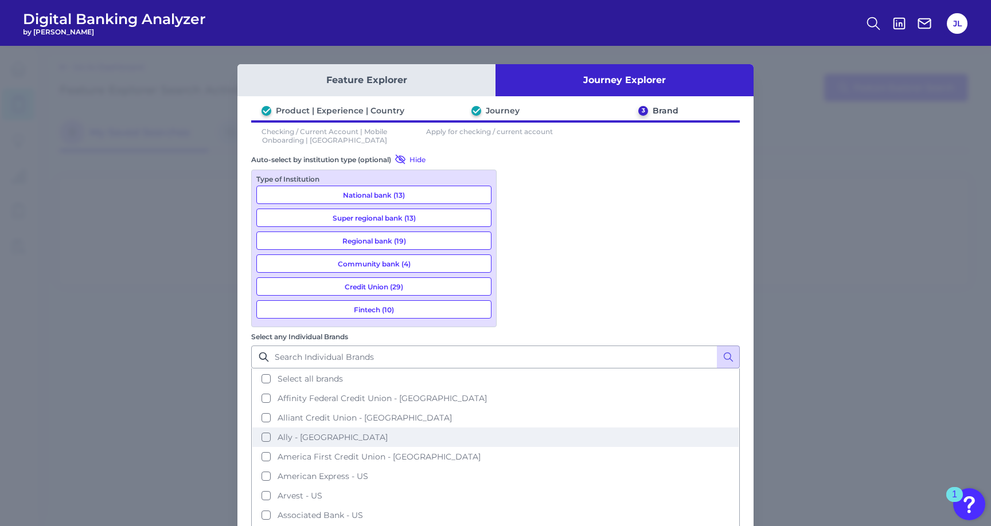
click at [624, 428] on button "Ally - [GEOGRAPHIC_DATA]" at bounding box center [495, 437] width 486 height 19
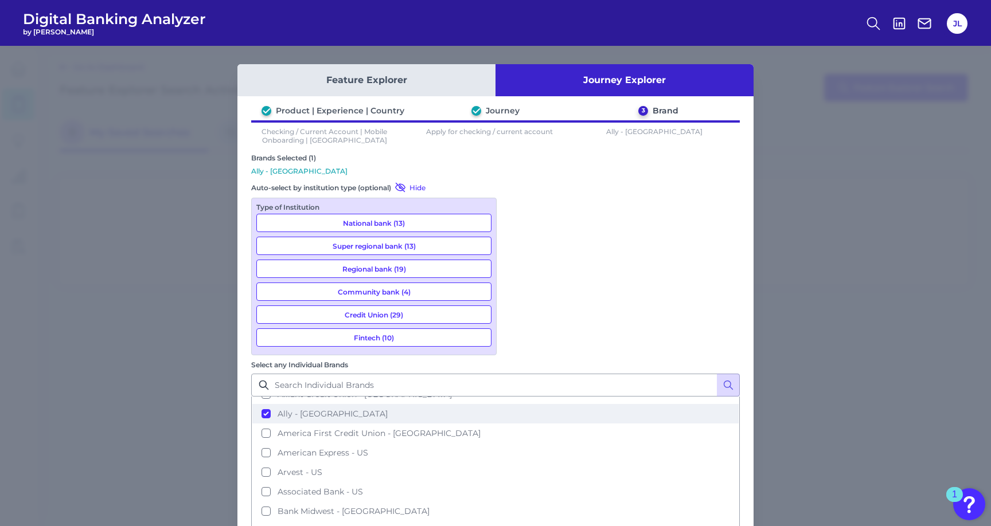
scroll to position [53, 0]
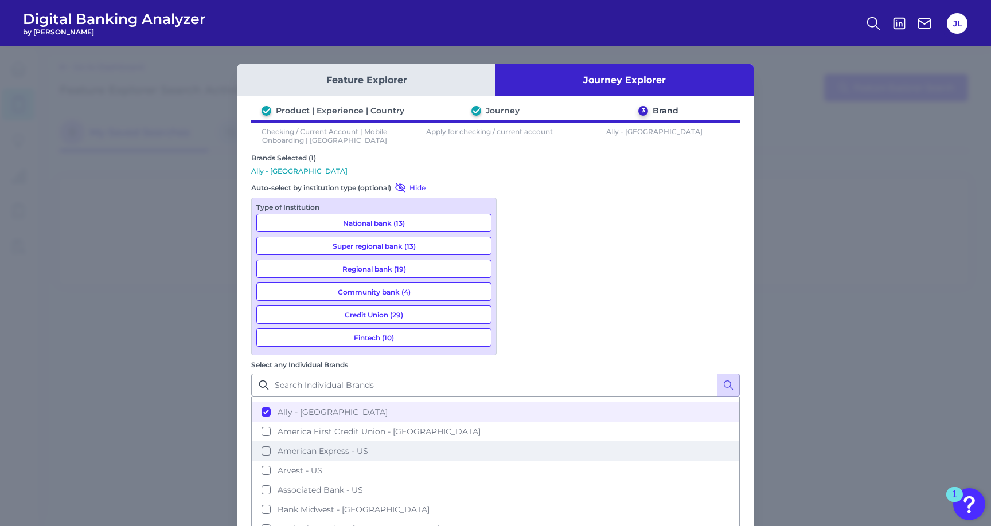
click at [368, 446] on span "American Express - US" at bounding box center [323, 451] width 91 height 10
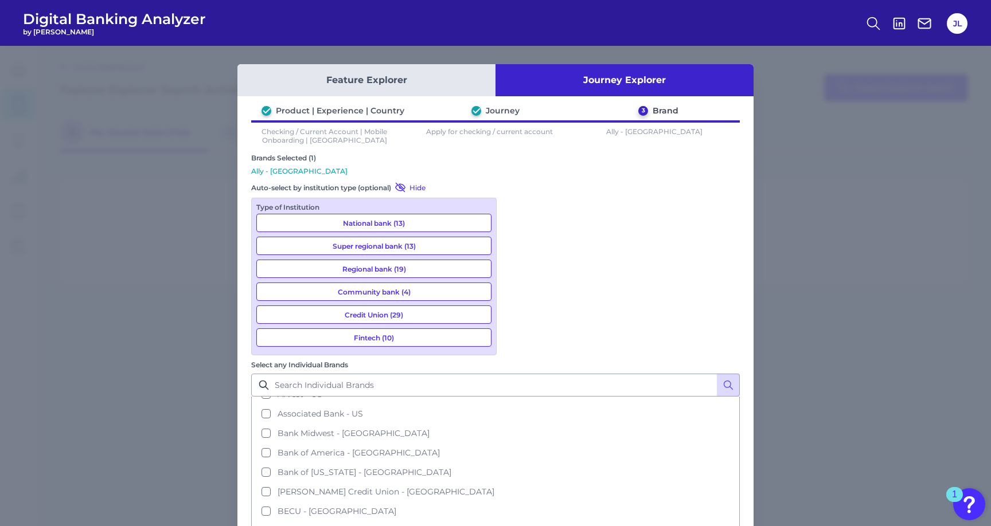
scroll to position [134, 0]
click at [440, 443] on span "Bank of America - [GEOGRAPHIC_DATA]" at bounding box center [359, 448] width 162 height 10
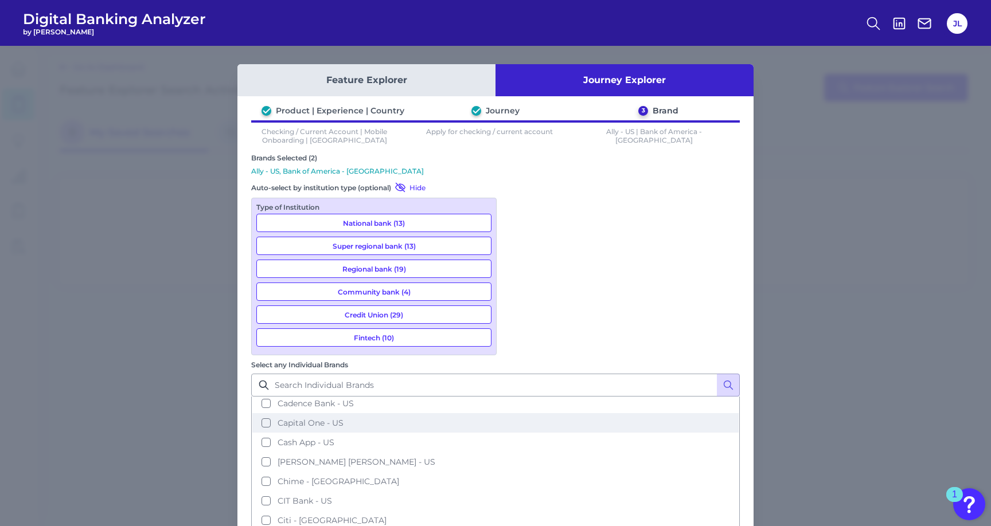
click at [343, 418] on span "Capital One - US" at bounding box center [311, 423] width 66 height 10
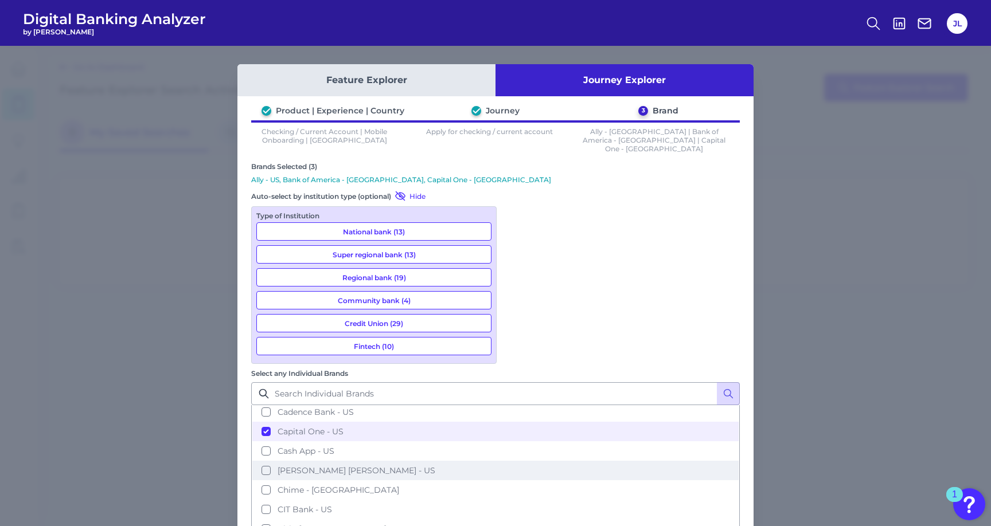
click at [564, 461] on button "[PERSON_NAME] [PERSON_NAME] - US" at bounding box center [495, 470] width 486 height 19
click at [563, 462] on button "[PERSON_NAME] [PERSON_NAME] - US" at bounding box center [495, 471] width 486 height 19
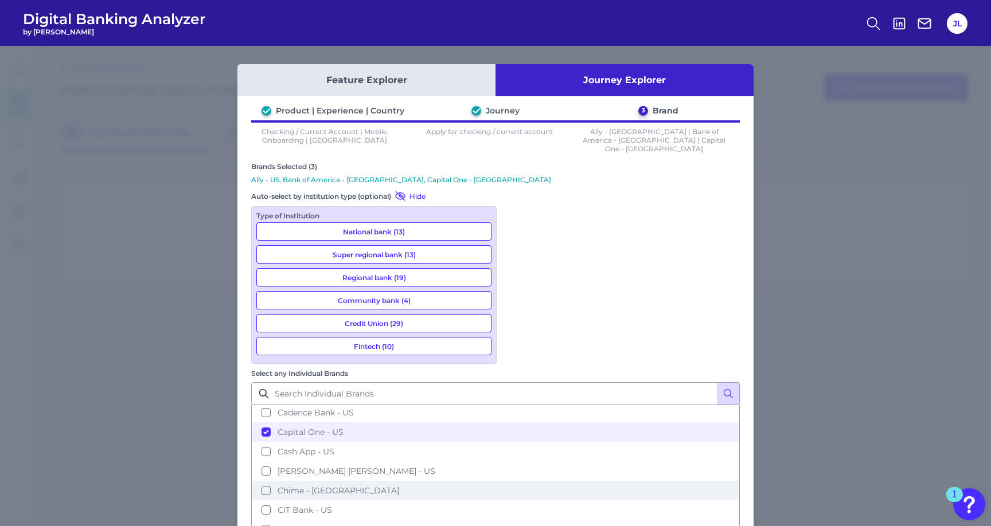
click at [399, 486] on span "Chime - [GEOGRAPHIC_DATA]" at bounding box center [339, 491] width 122 height 10
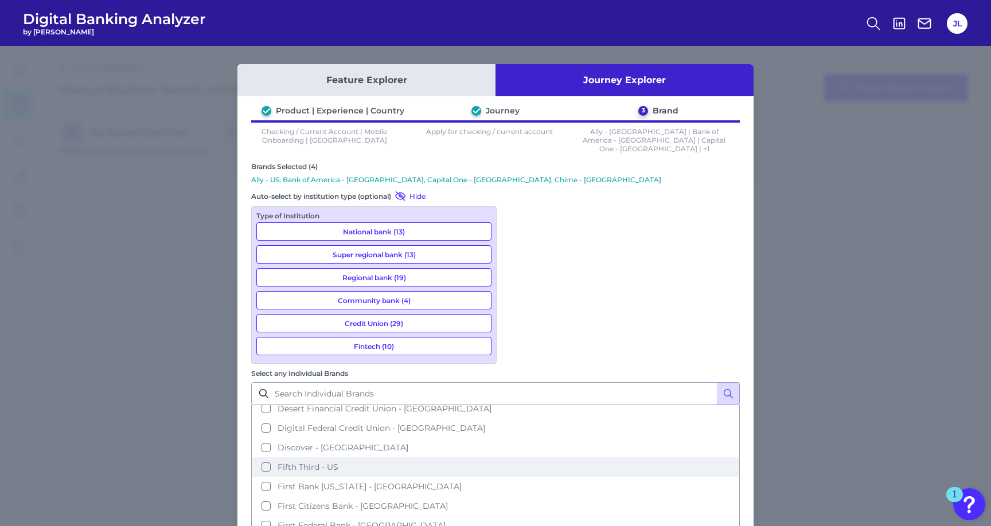
scroll to position [549, 0]
